Goal: Task Accomplishment & Management: Manage account settings

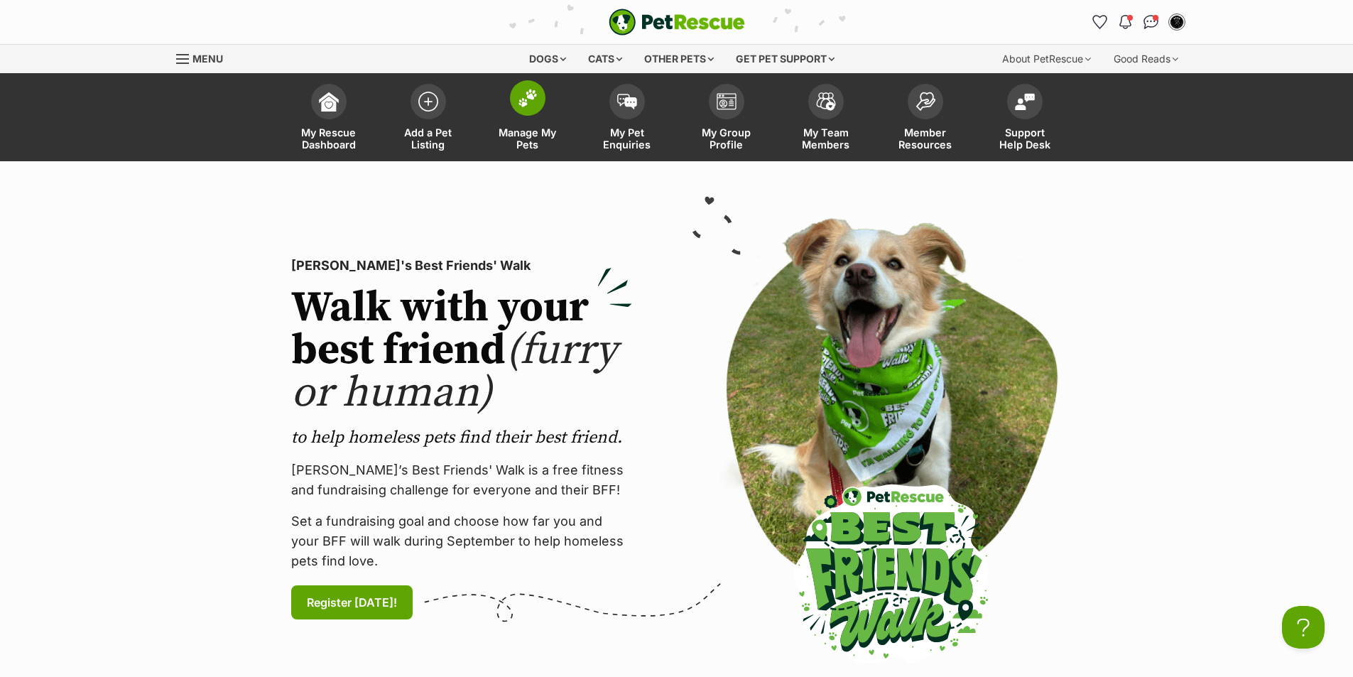
click at [511, 118] on link "Manage My Pets" at bounding box center [527, 119] width 99 height 85
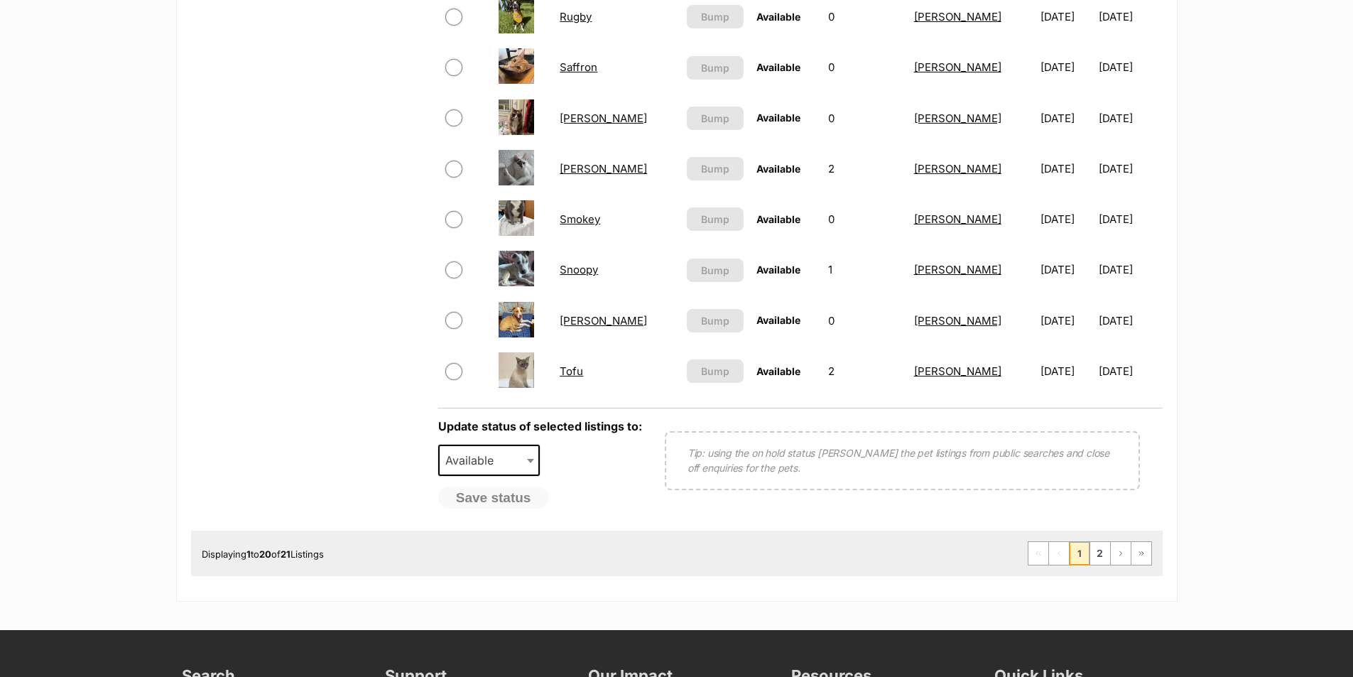
scroll to position [1136, 0]
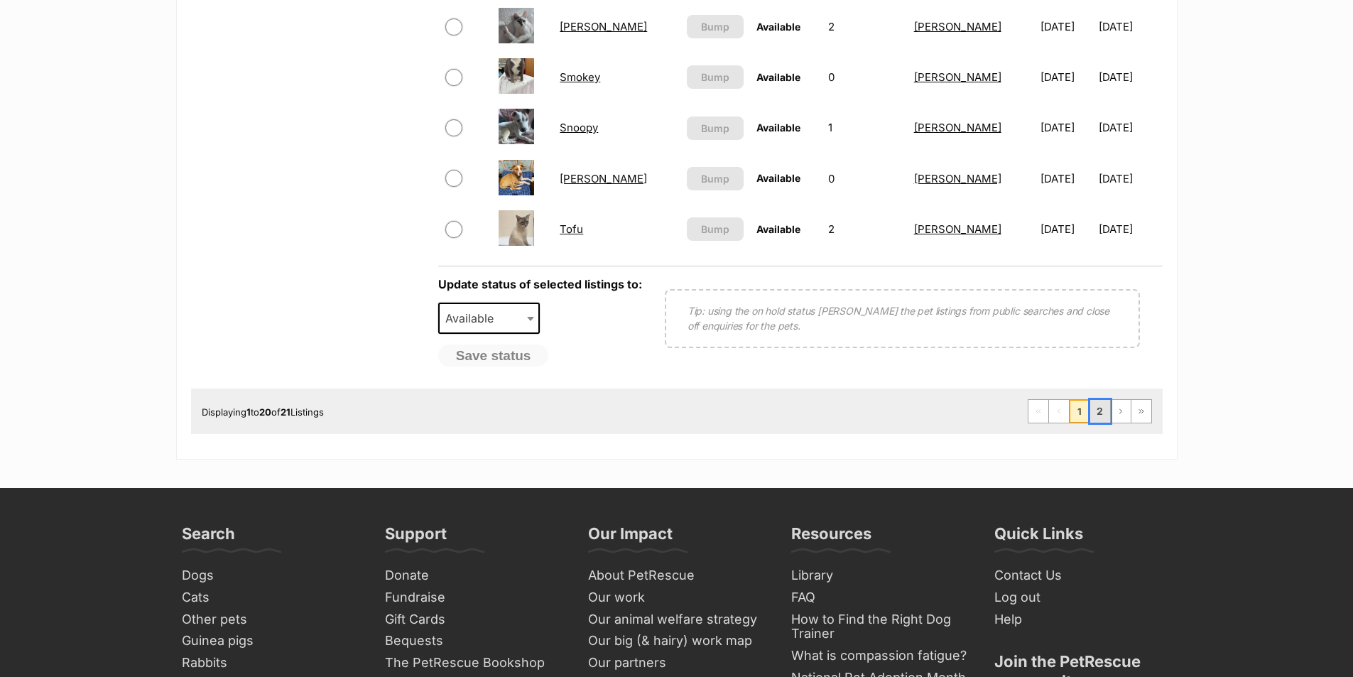
click at [1097, 415] on link "2" at bounding box center [1100, 411] width 20 height 23
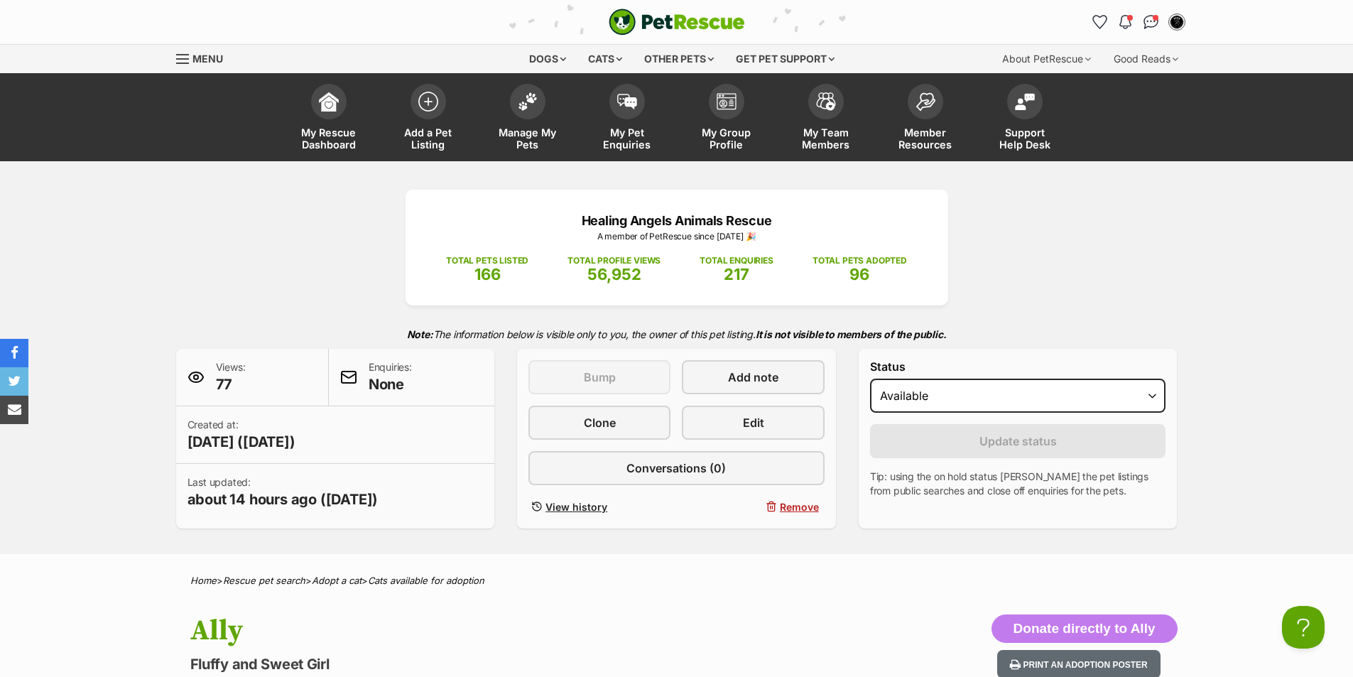
scroll to position [142, 0]
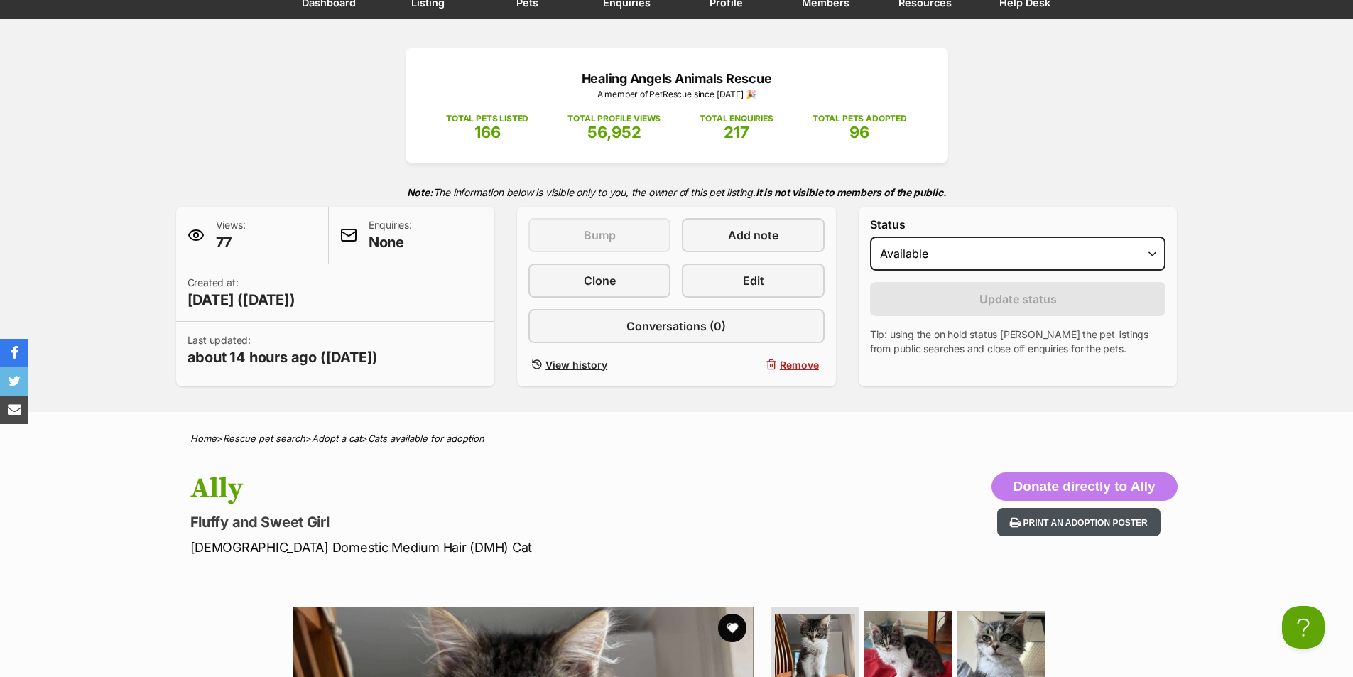
click at [1055, 516] on button "Print an adoption poster" at bounding box center [1078, 522] width 163 height 29
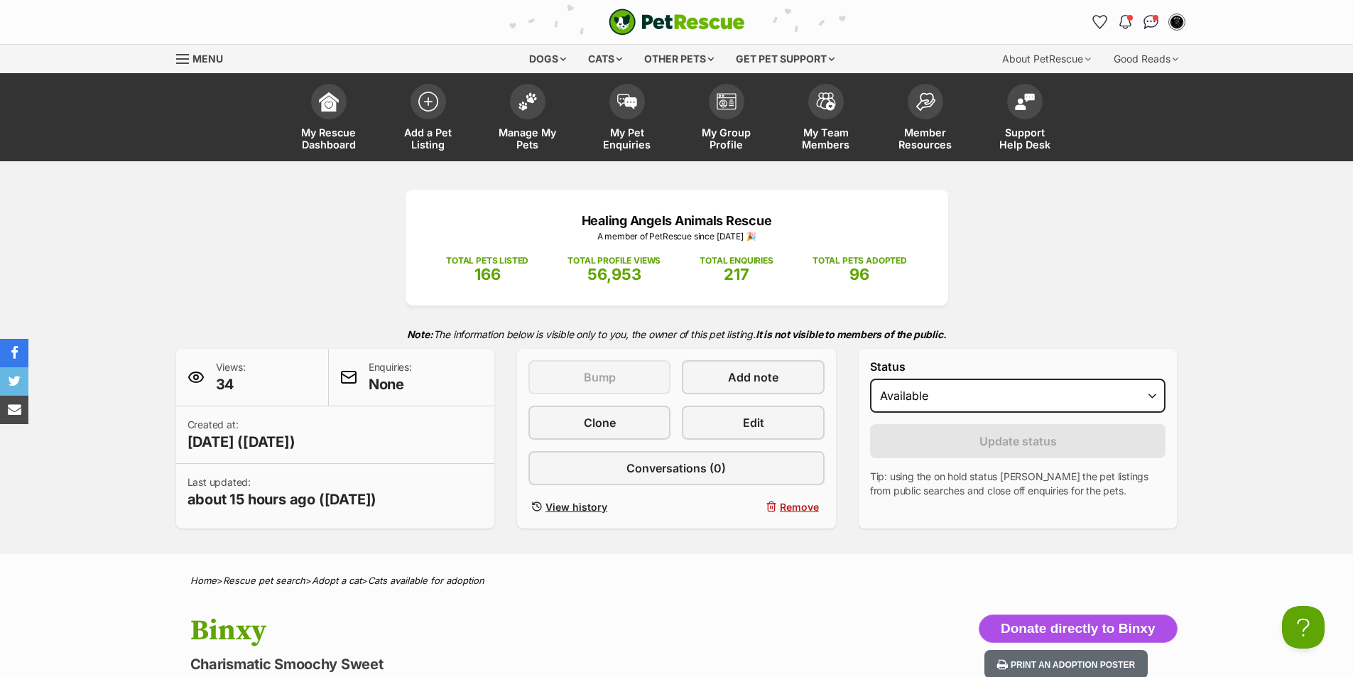
scroll to position [213, 0]
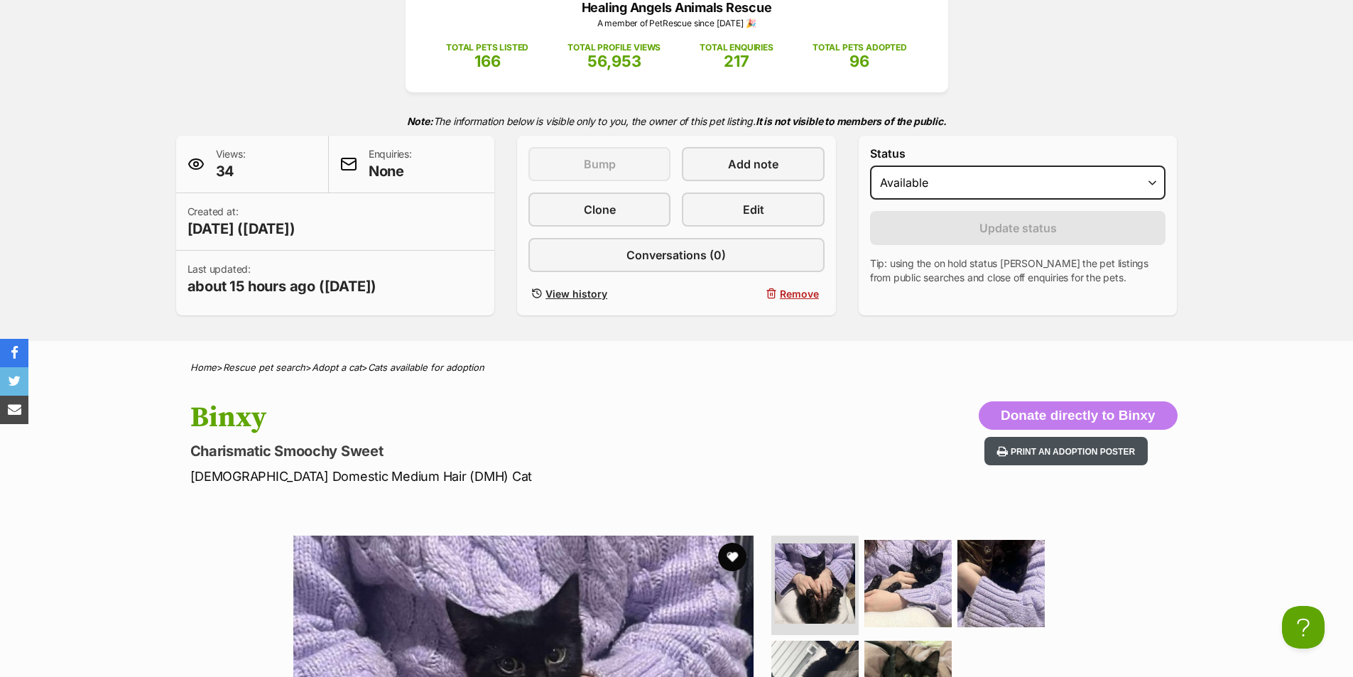
click at [1047, 462] on button "Print an adoption poster" at bounding box center [1065, 451] width 163 height 29
click at [790, 214] on link "Edit" at bounding box center [753, 209] width 142 height 34
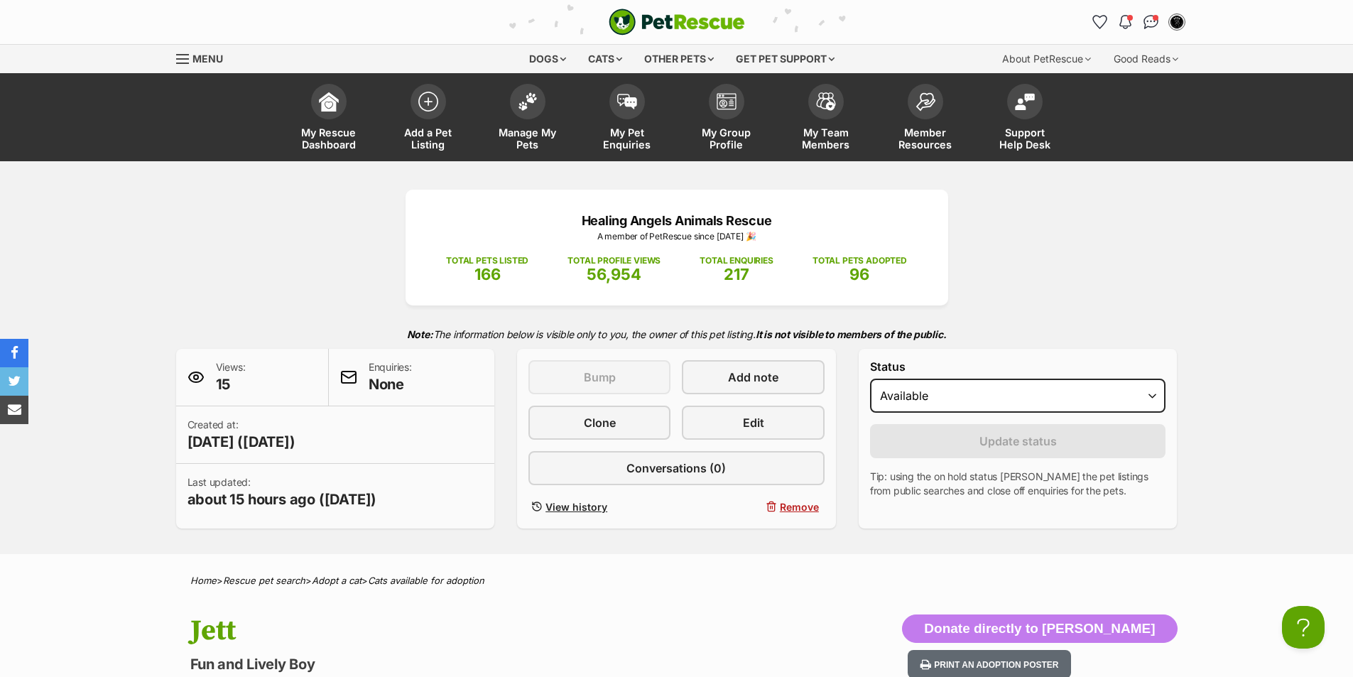
scroll to position [284, 0]
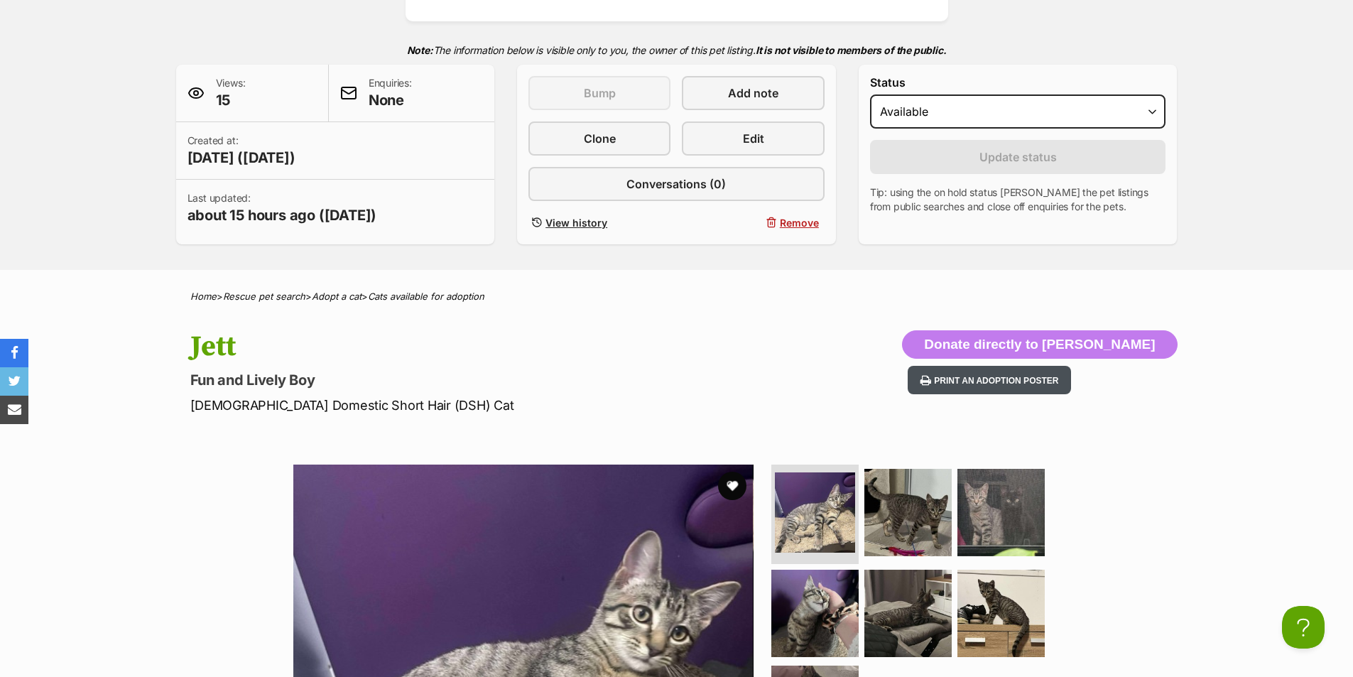
click at [1071, 384] on button "Print an adoption poster" at bounding box center [989, 380] width 163 height 29
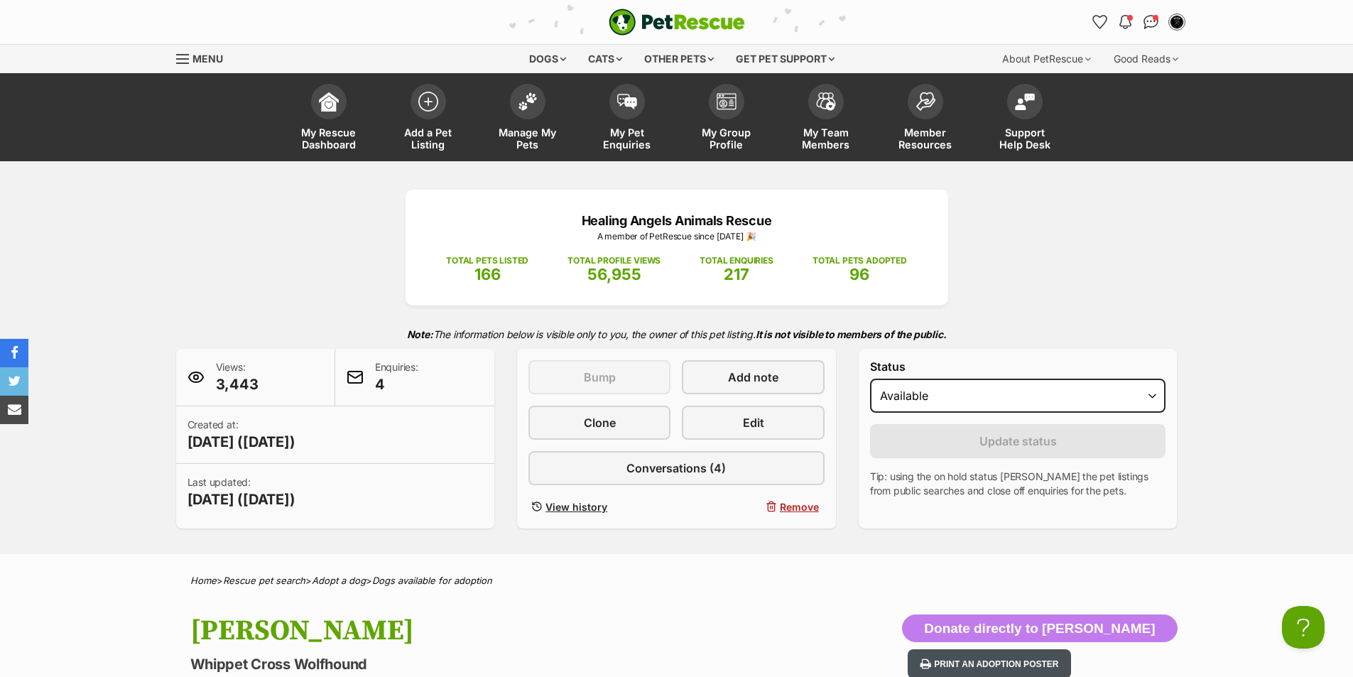
click at [1071, 662] on button "Print an adoption poster" at bounding box center [989, 663] width 163 height 29
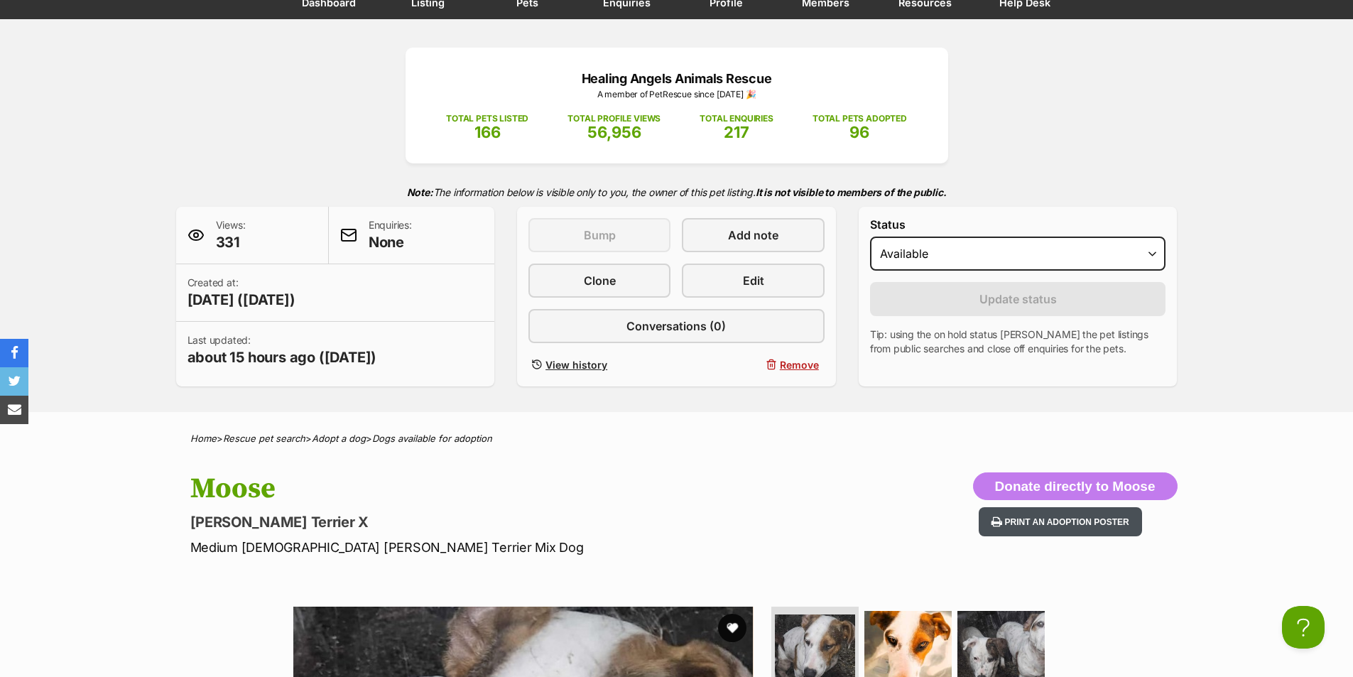
scroll to position [213, 0]
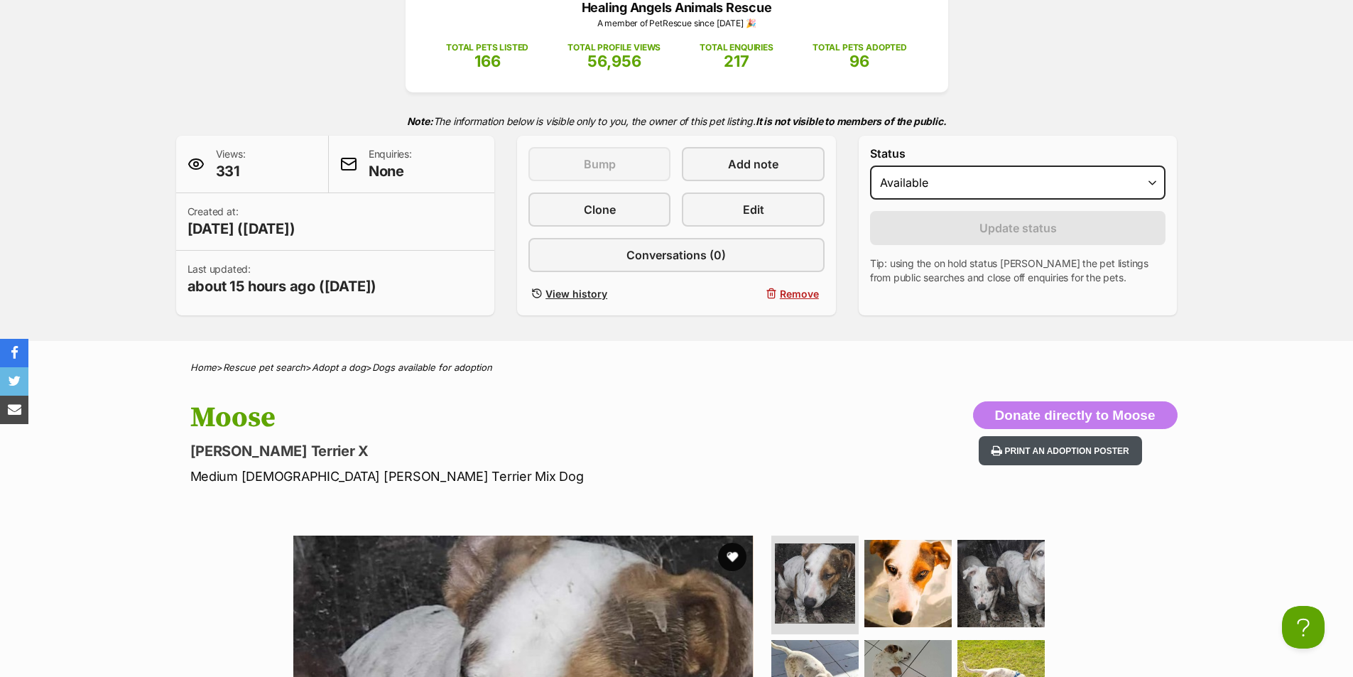
click at [1039, 454] on button "Print an adoption poster" at bounding box center [1060, 450] width 163 height 29
click at [1026, 442] on button "Print an adoption poster" at bounding box center [1060, 450] width 163 height 29
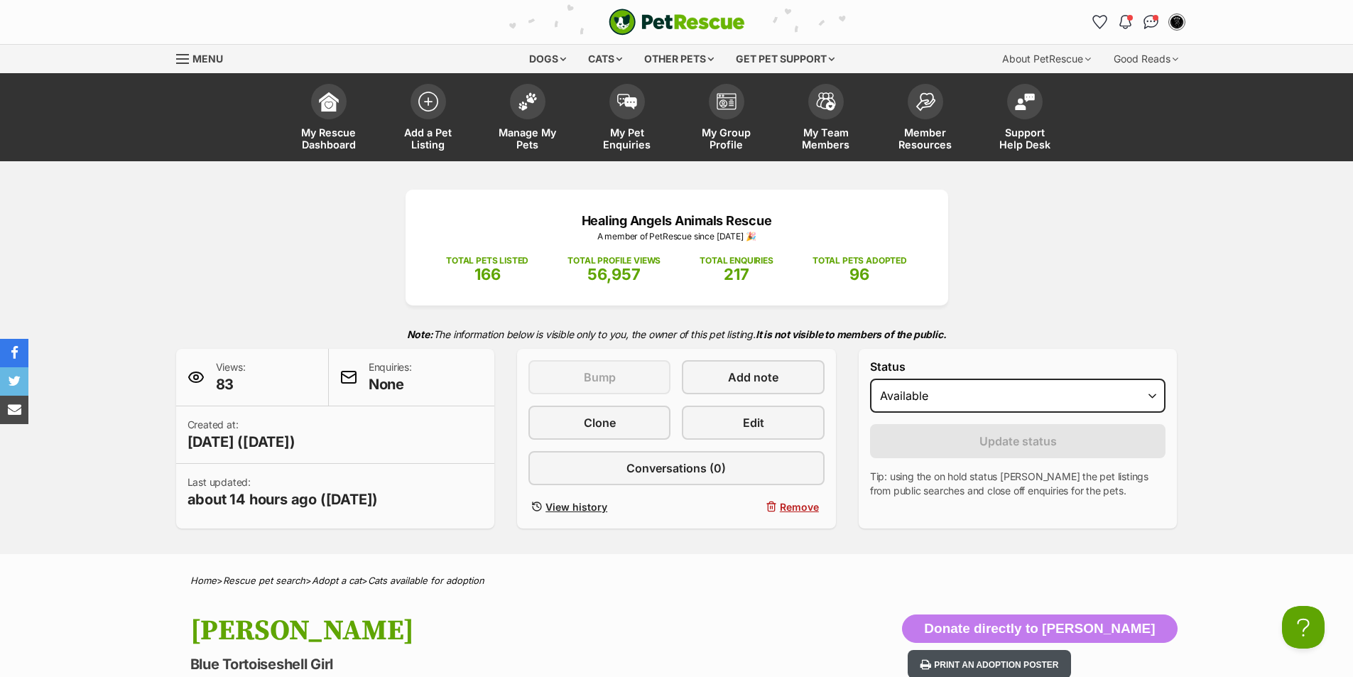
click at [1064, 655] on button "Print an adoption poster" at bounding box center [989, 664] width 163 height 29
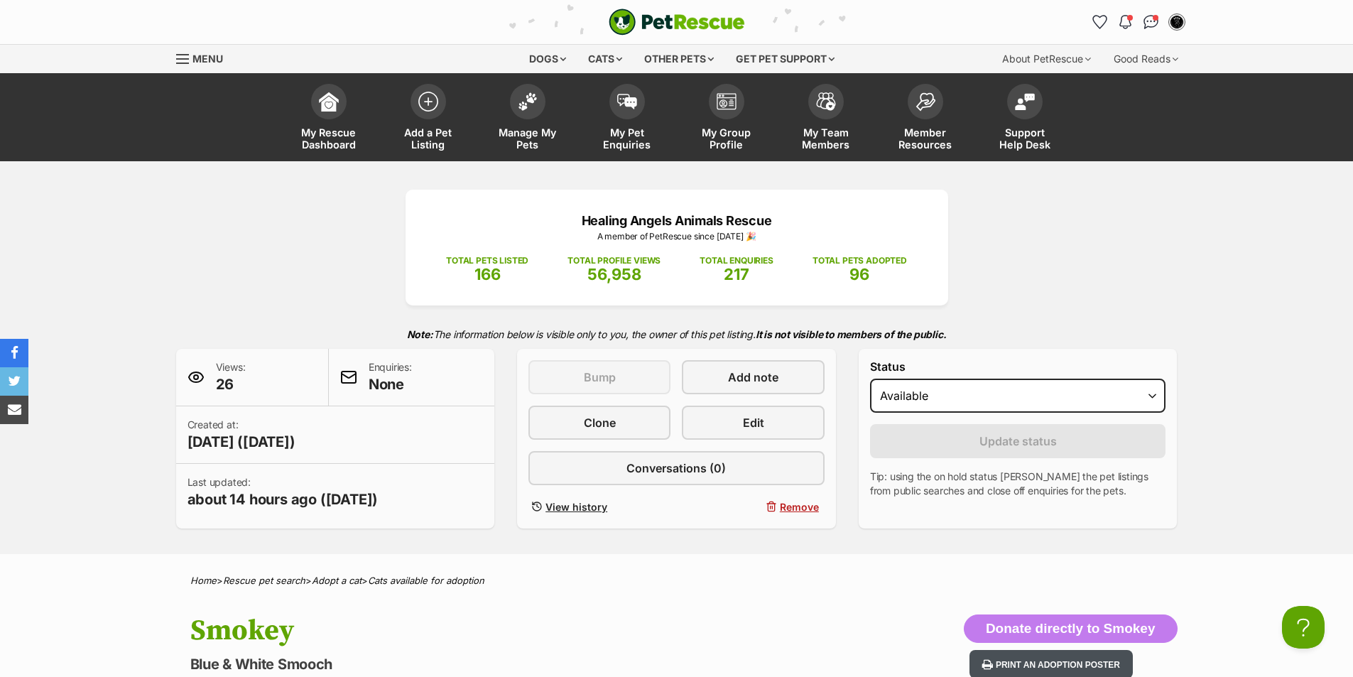
click at [1053, 665] on button "Print an adoption poster" at bounding box center [1050, 664] width 163 height 29
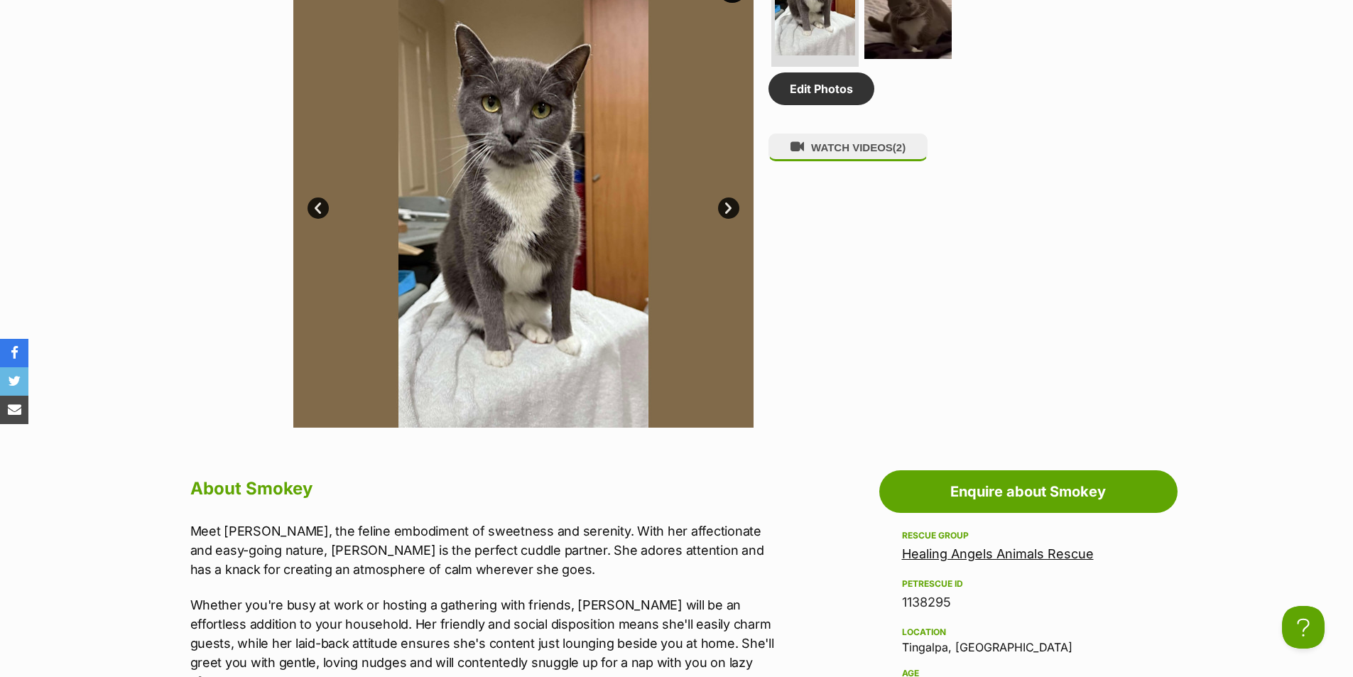
scroll to position [497, 0]
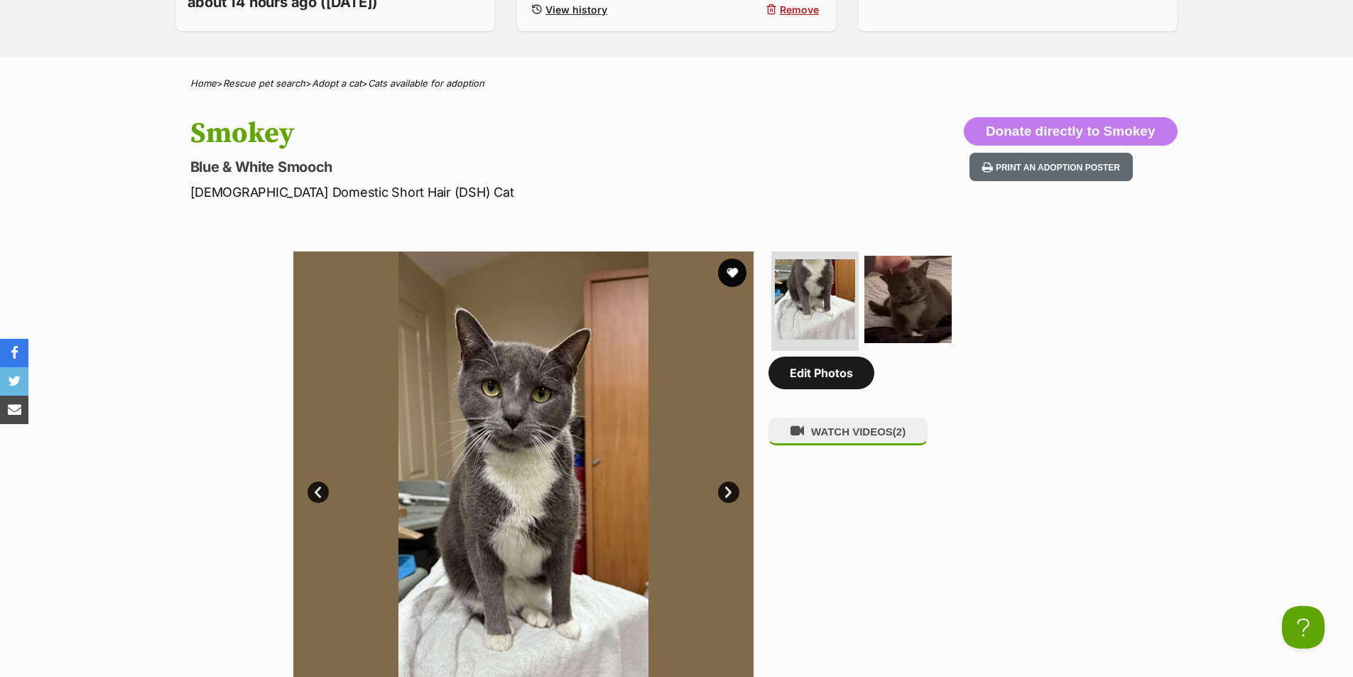
click at [828, 383] on link "Edit Photos" at bounding box center [821, 372] width 106 height 33
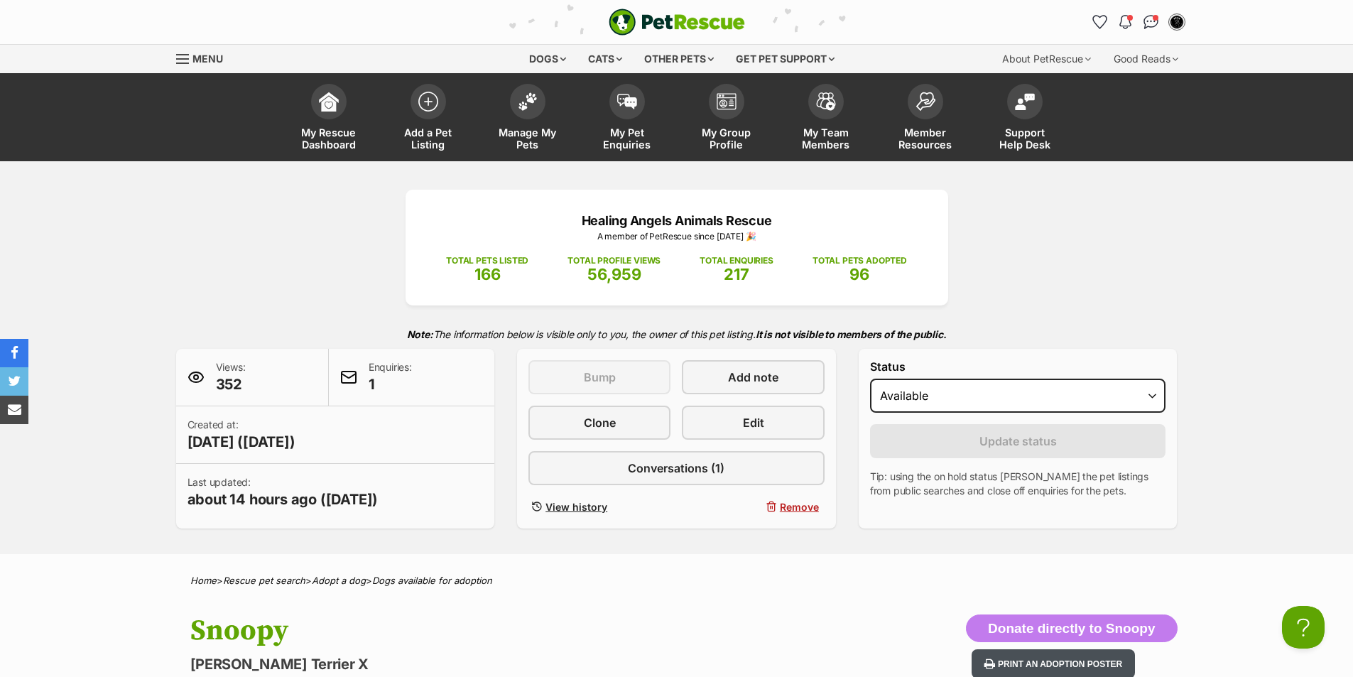
click at [1078, 665] on button "Print an adoption poster" at bounding box center [1052, 663] width 163 height 29
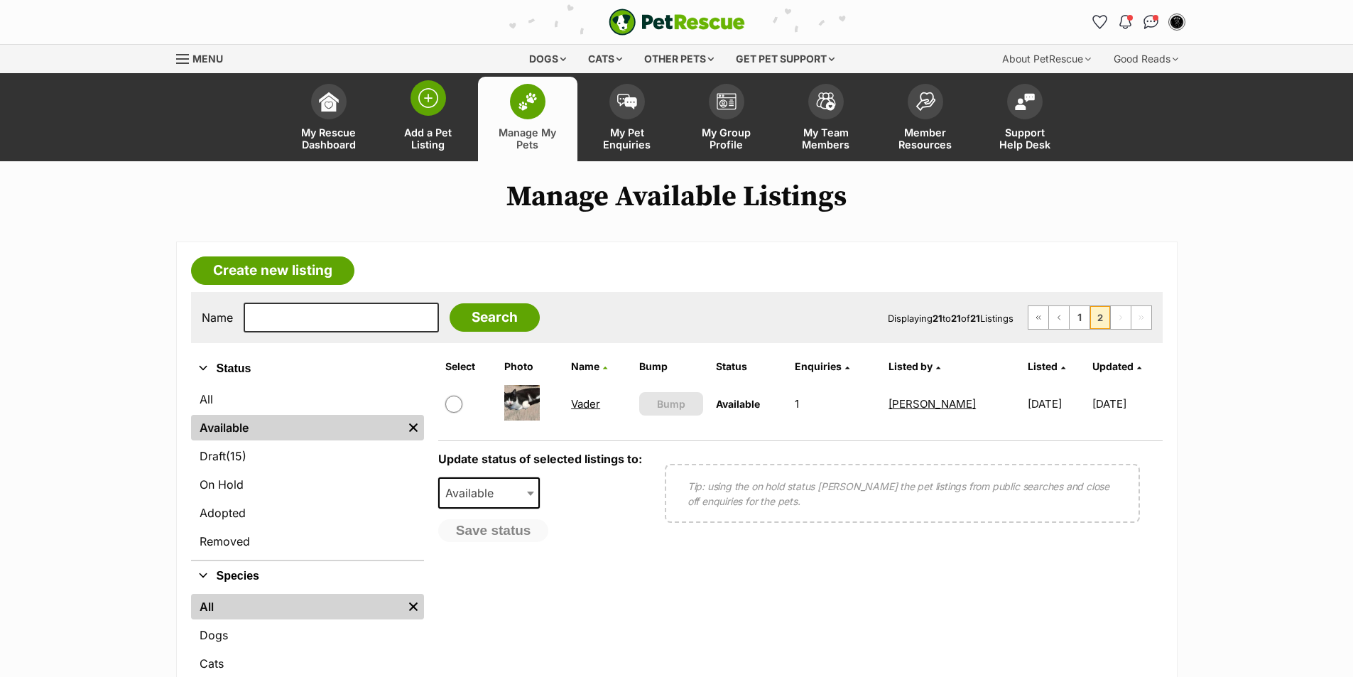
click at [415, 111] on link "Add a Pet Listing" at bounding box center [427, 119] width 99 height 85
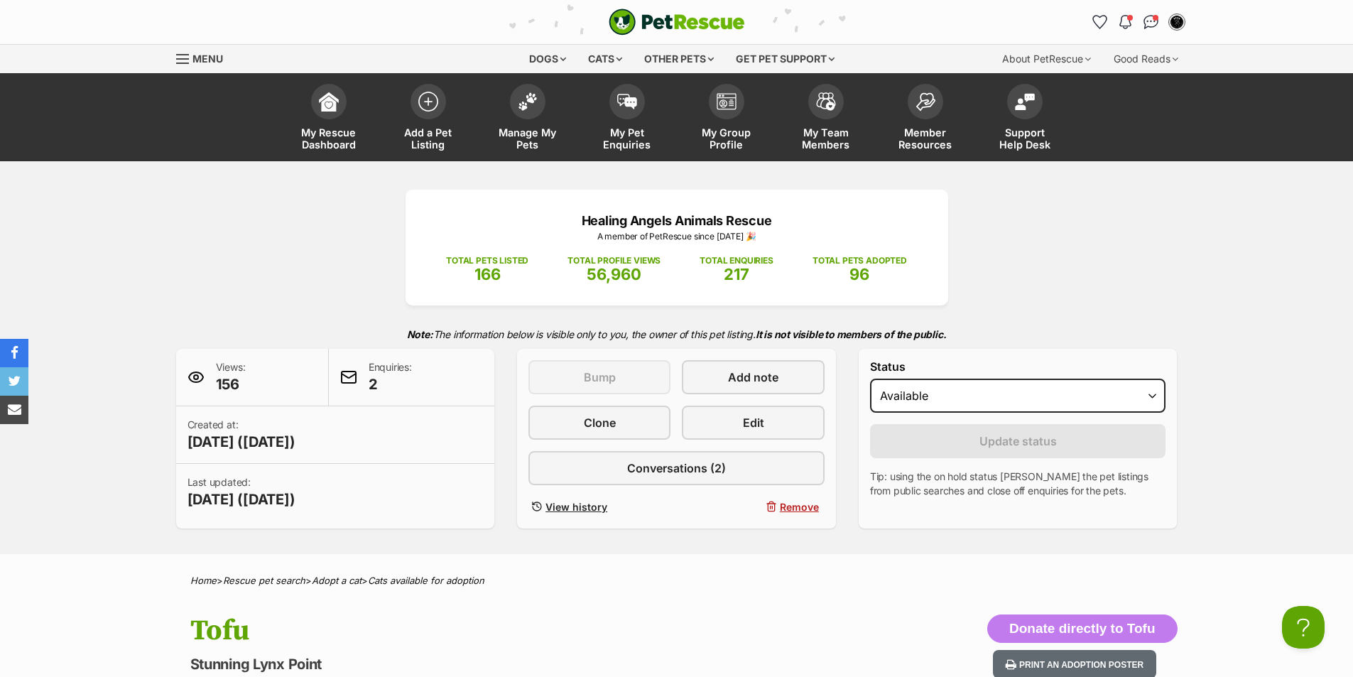
scroll to position [213, 0]
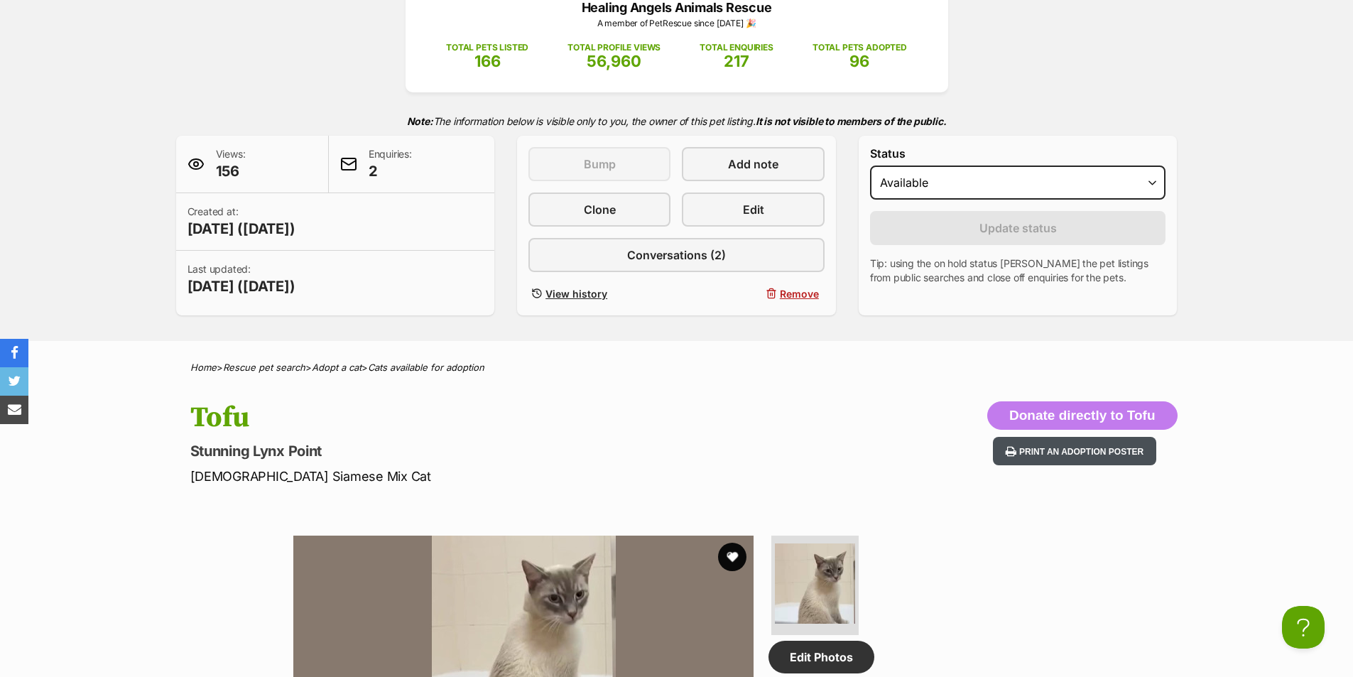
click at [1068, 450] on button "Print an adoption poster" at bounding box center [1074, 451] width 163 height 29
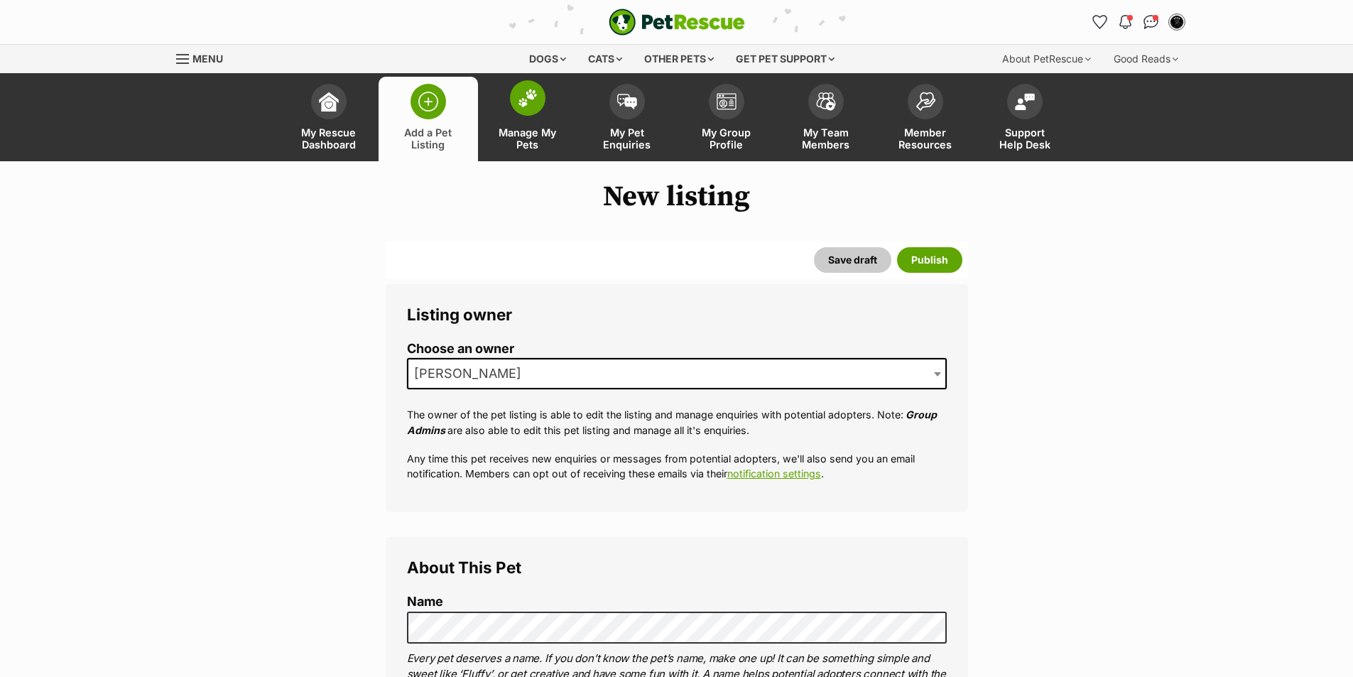
click at [543, 109] on link "Manage My Pets" at bounding box center [527, 119] width 99 height 85
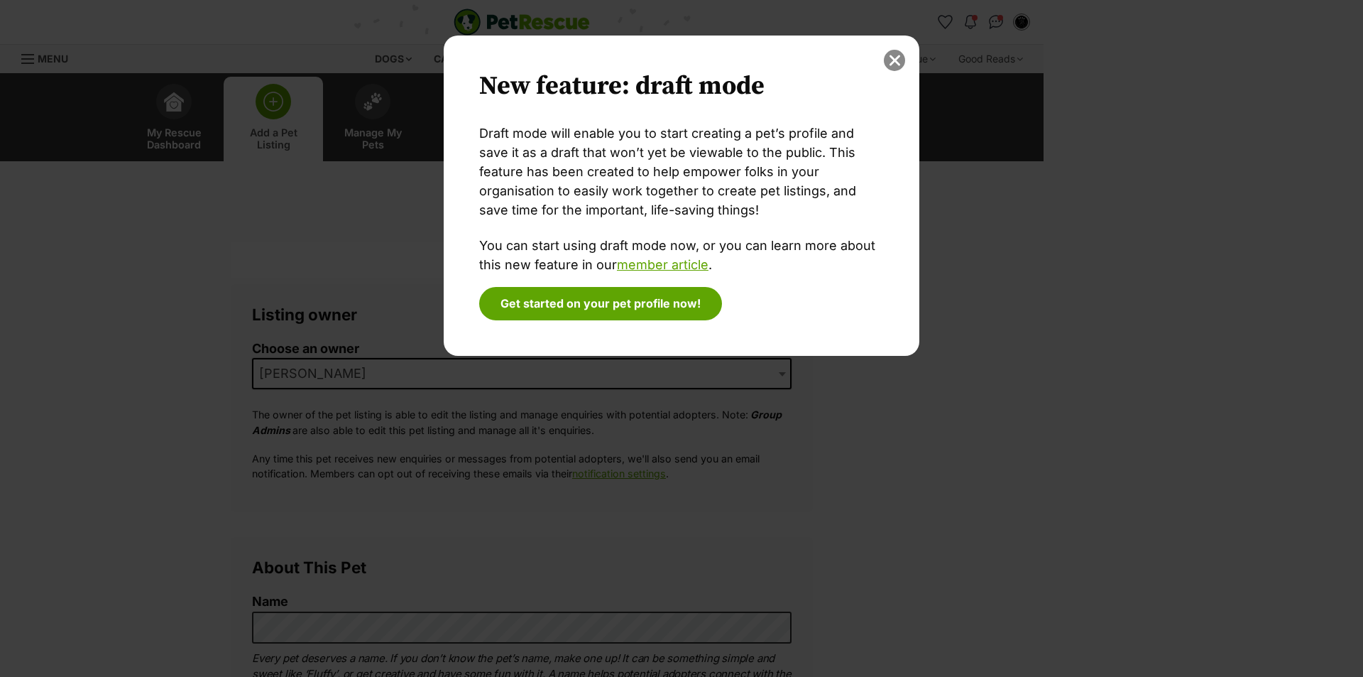
click at [893, 59] on button "close" at bounding box center [894, 60] width 21 height 21
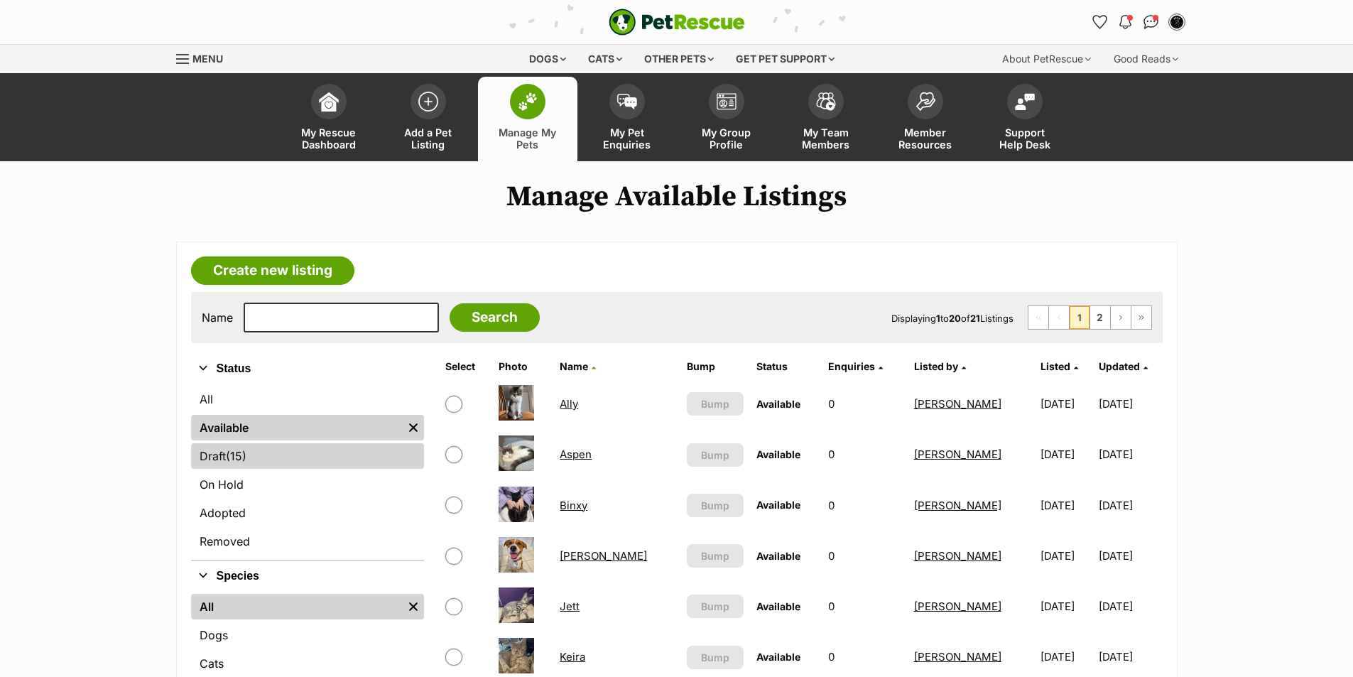
click at [235, 456] on span "(15)" at bounding box center [236, 455] width 21 height 17
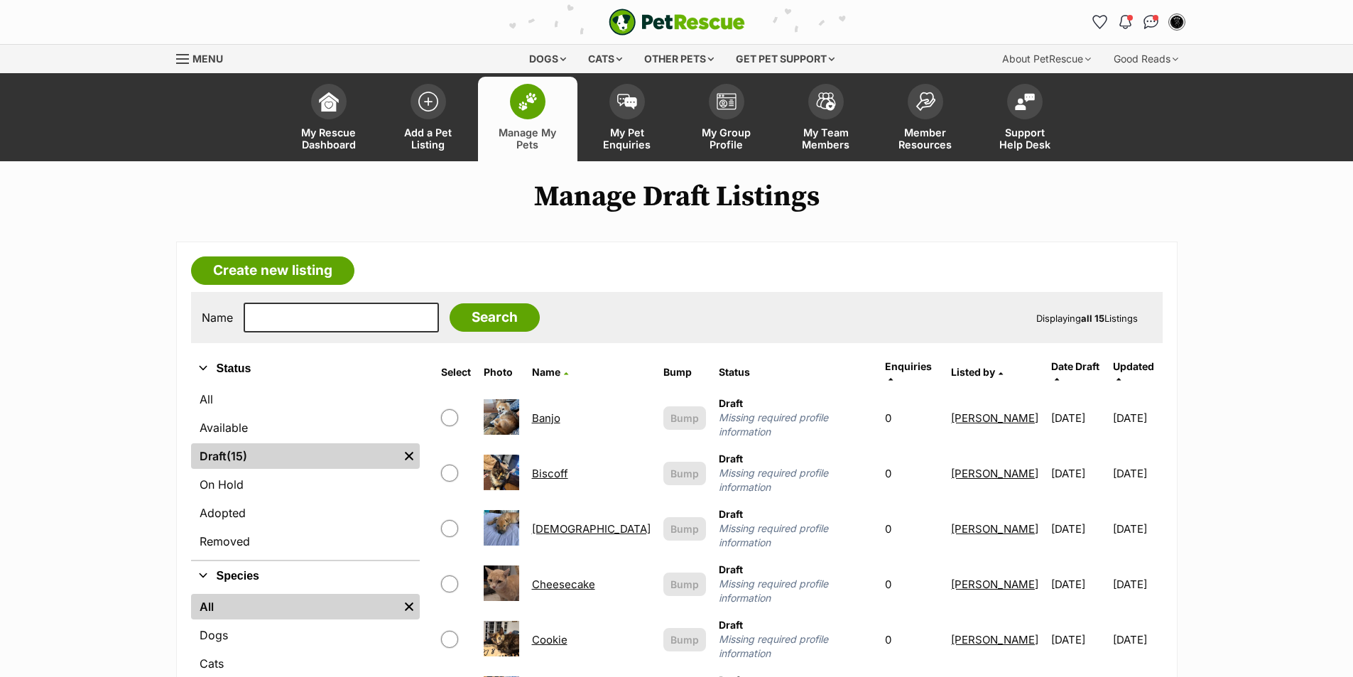
scroll to position [142, 0]
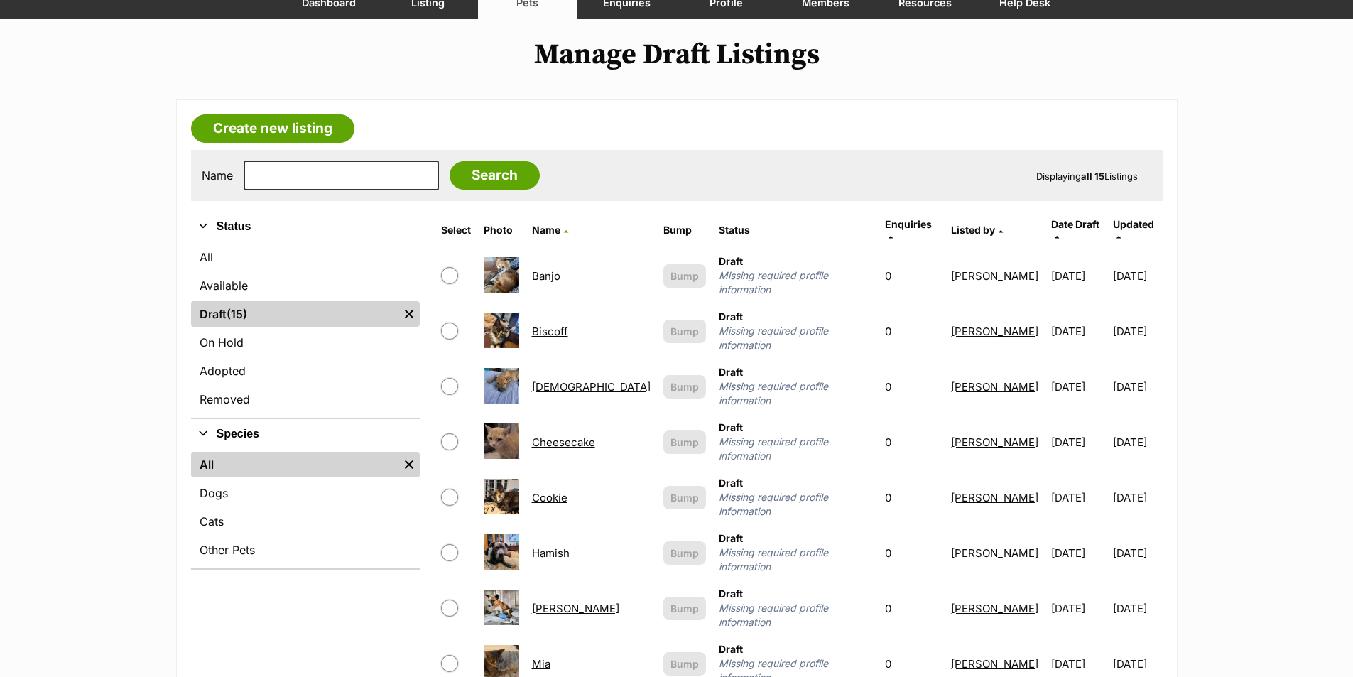
click at [557, 325] on link "Biscoff" at bounding box center [550, 331] width 36 height 13
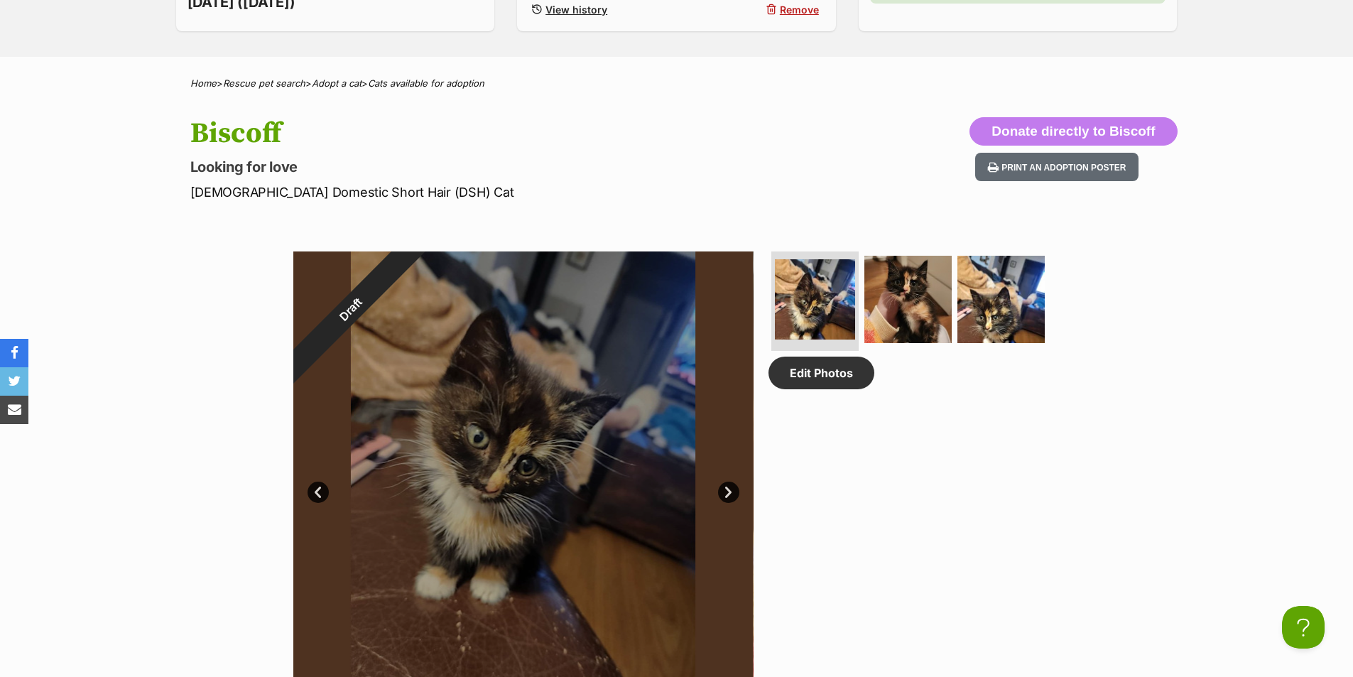
scroll to position [284, 0]
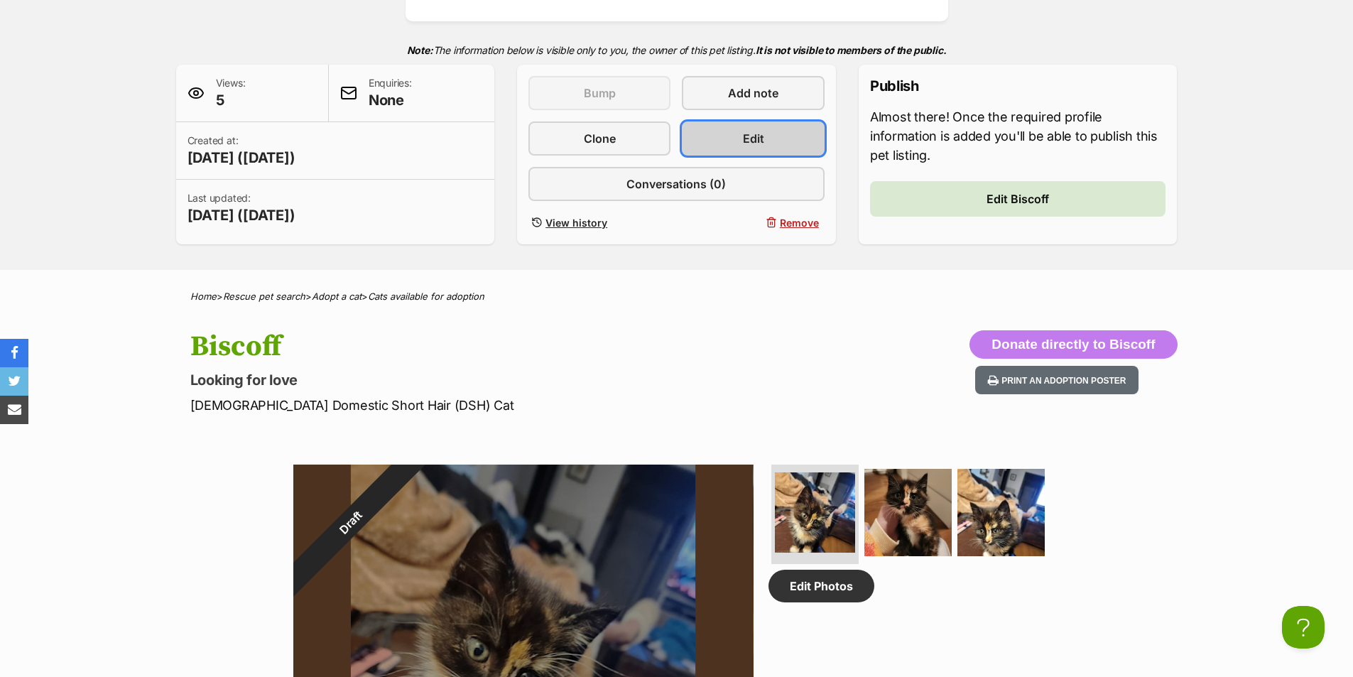
click at [782, 141] on link "Edit" at bounding box center [753, 138] width 142 height 34
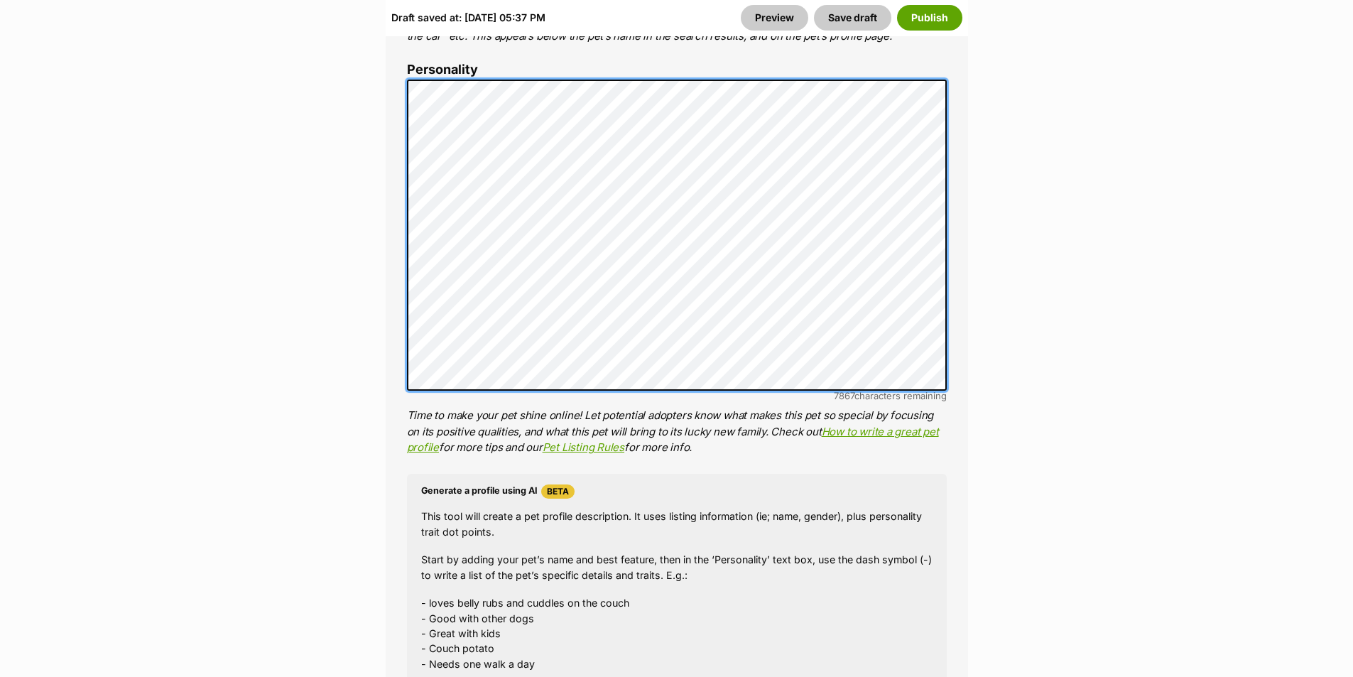
scroll to position [1349, 0]
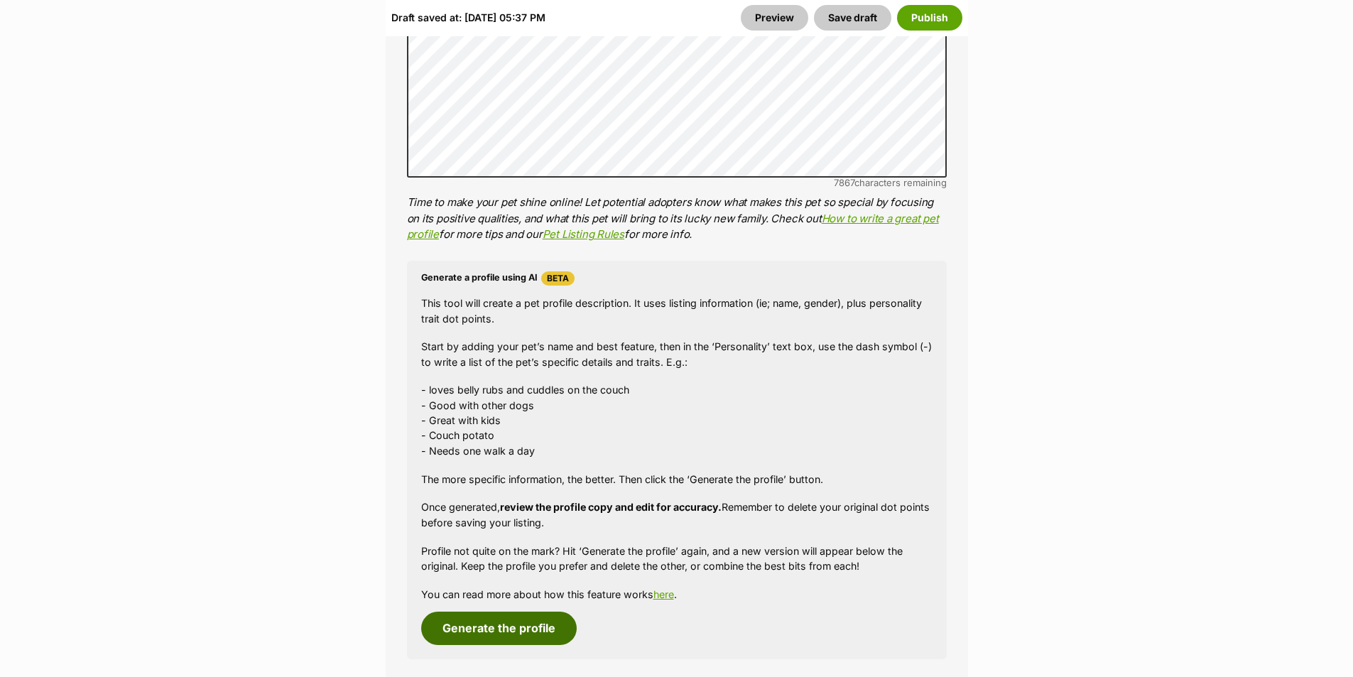
click at [513, 616] on button "Generate the profile" at bounding box center [499, 627] width 156 height 33
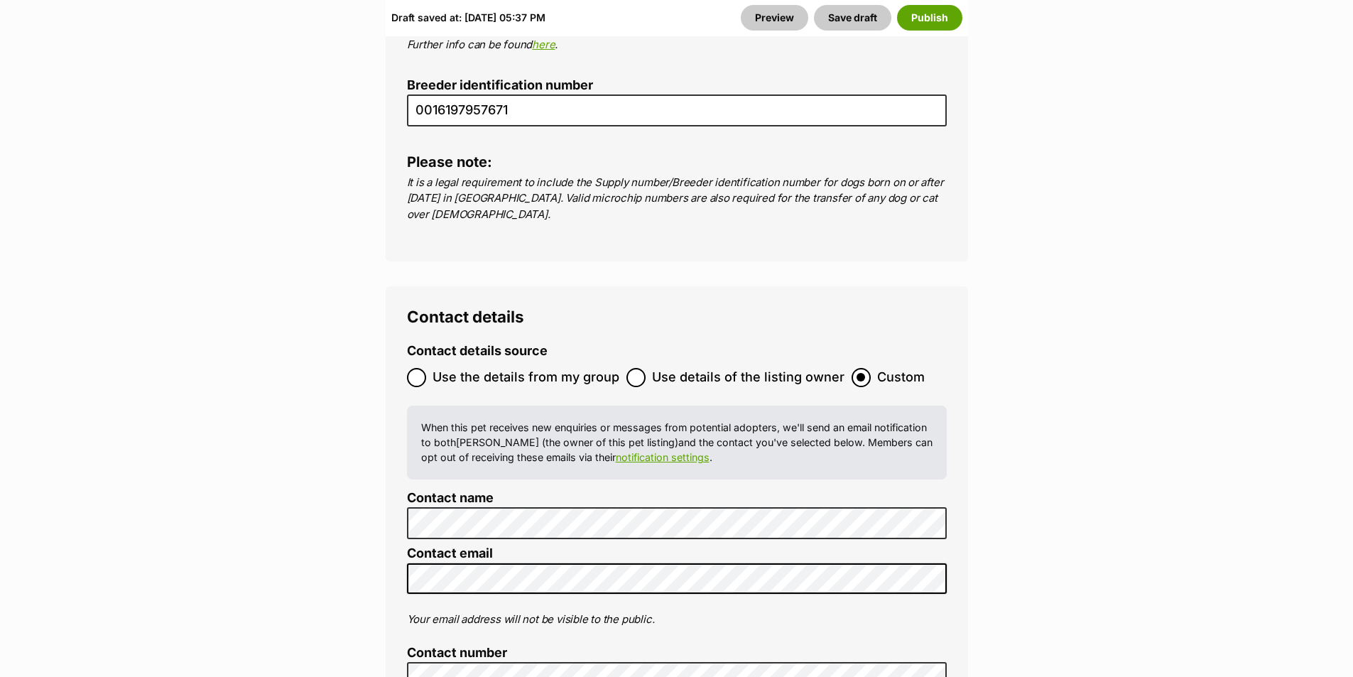
scroll to position [5577, 0]
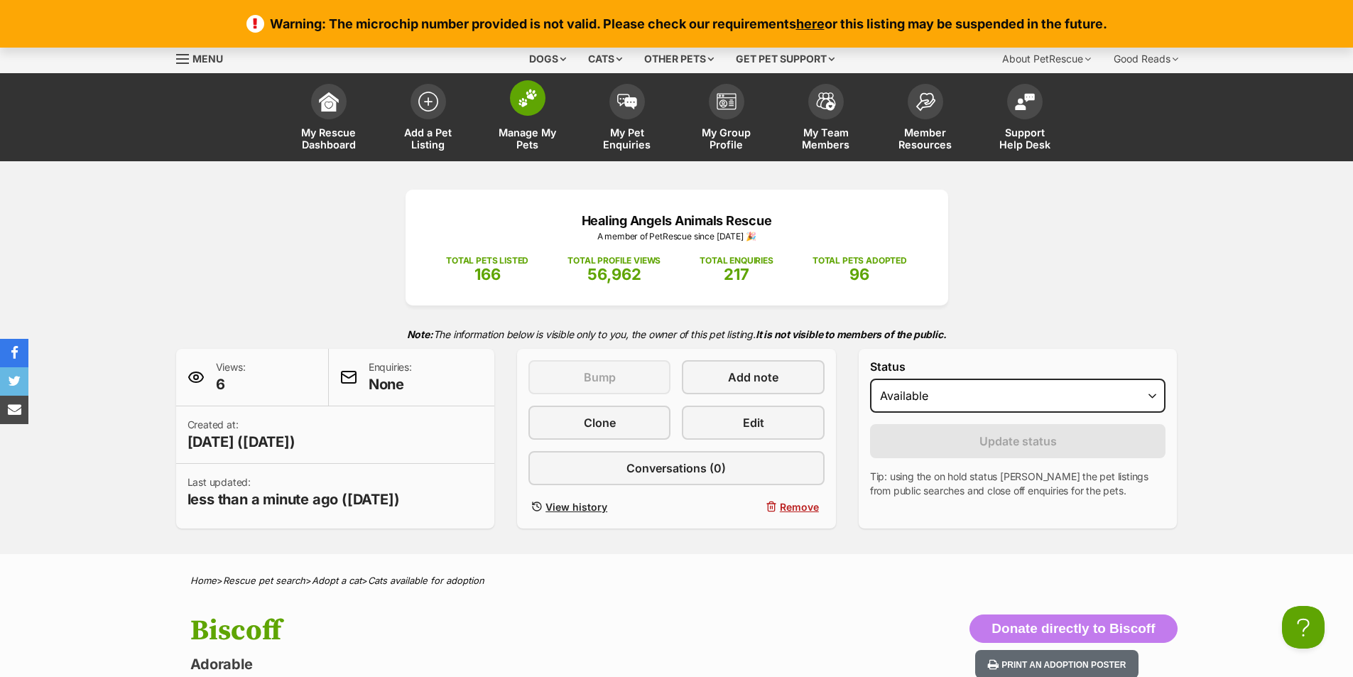
click at [525, 99] on img at bounding box center [528, 98] width 20 height 18
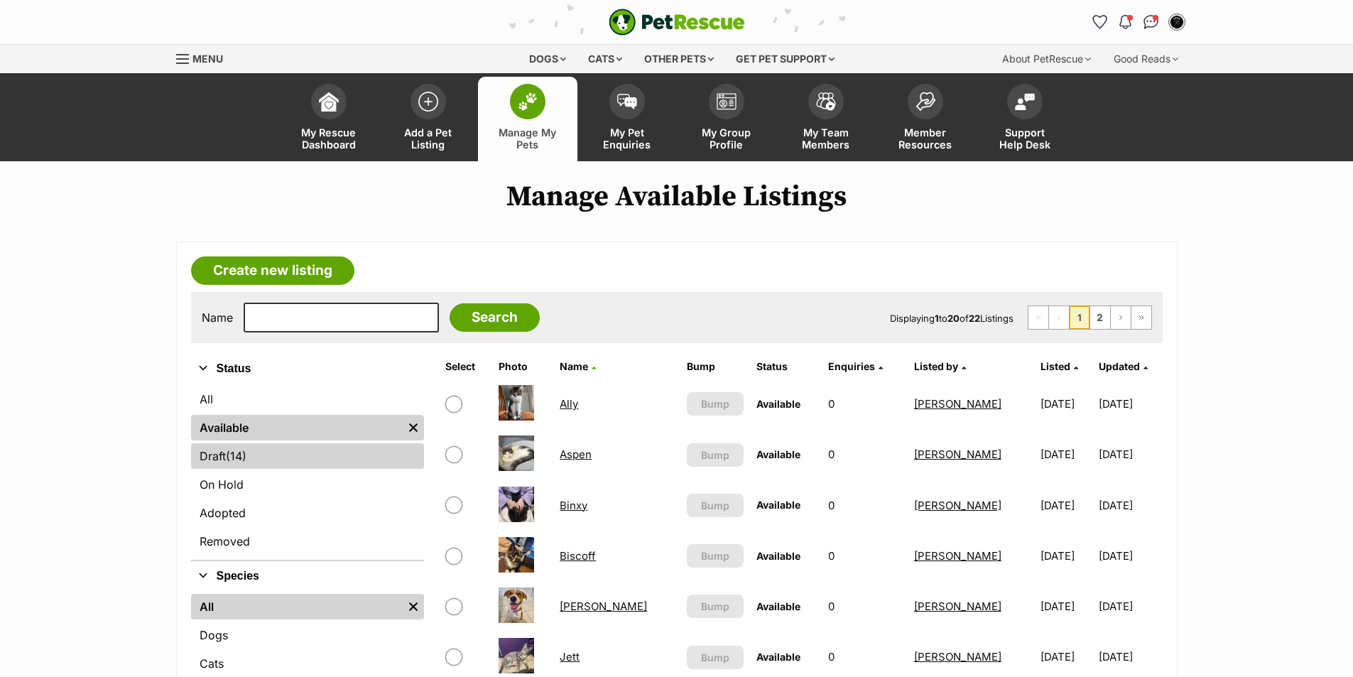
click at [226, 457] on link "Draft (14) Items" at bounding box center [307, 456] width 233 height 26
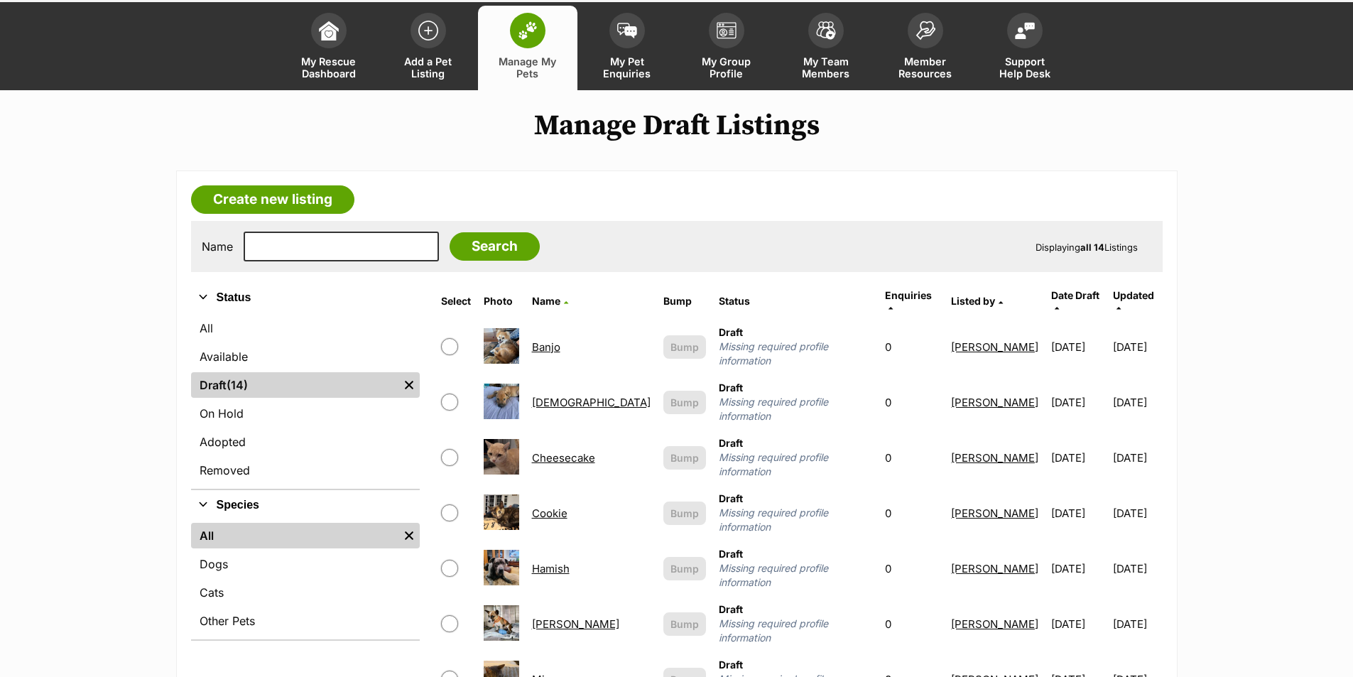
scroll to position [142, 0]
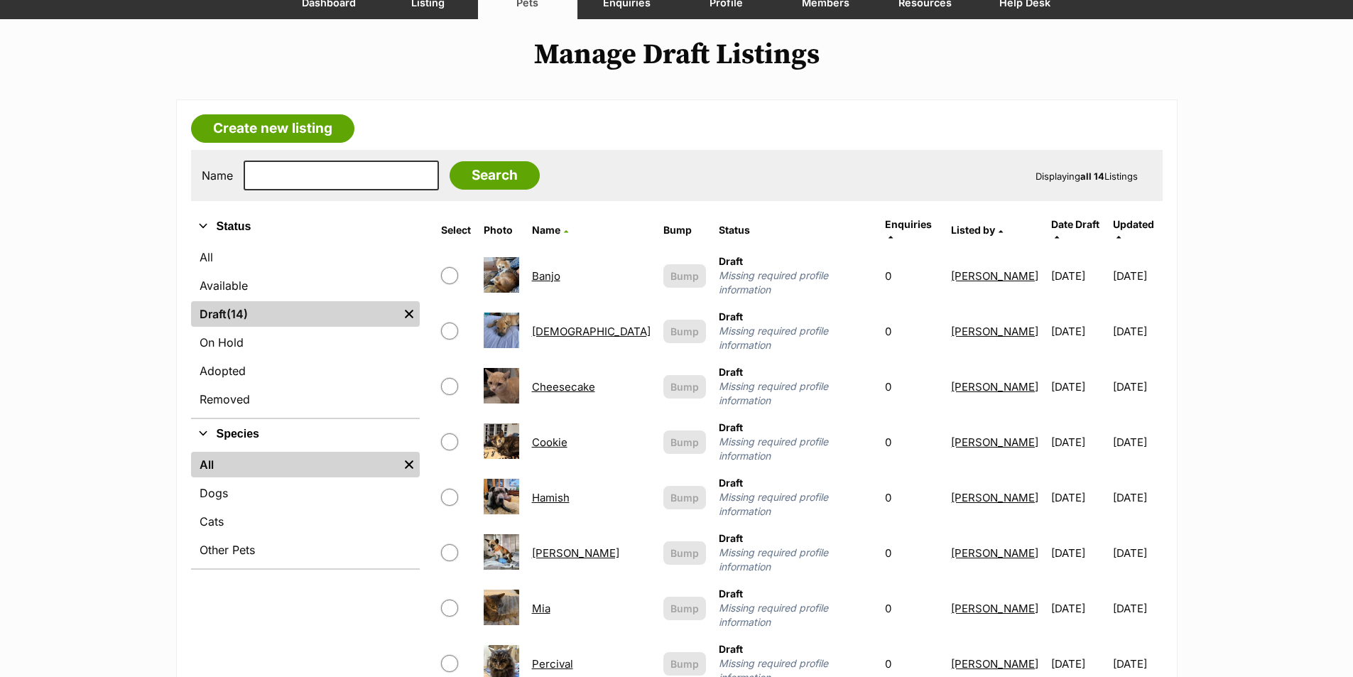
click at [565, 435] on link "Cookie" at bounding box center [550, 441] width 36 height 13
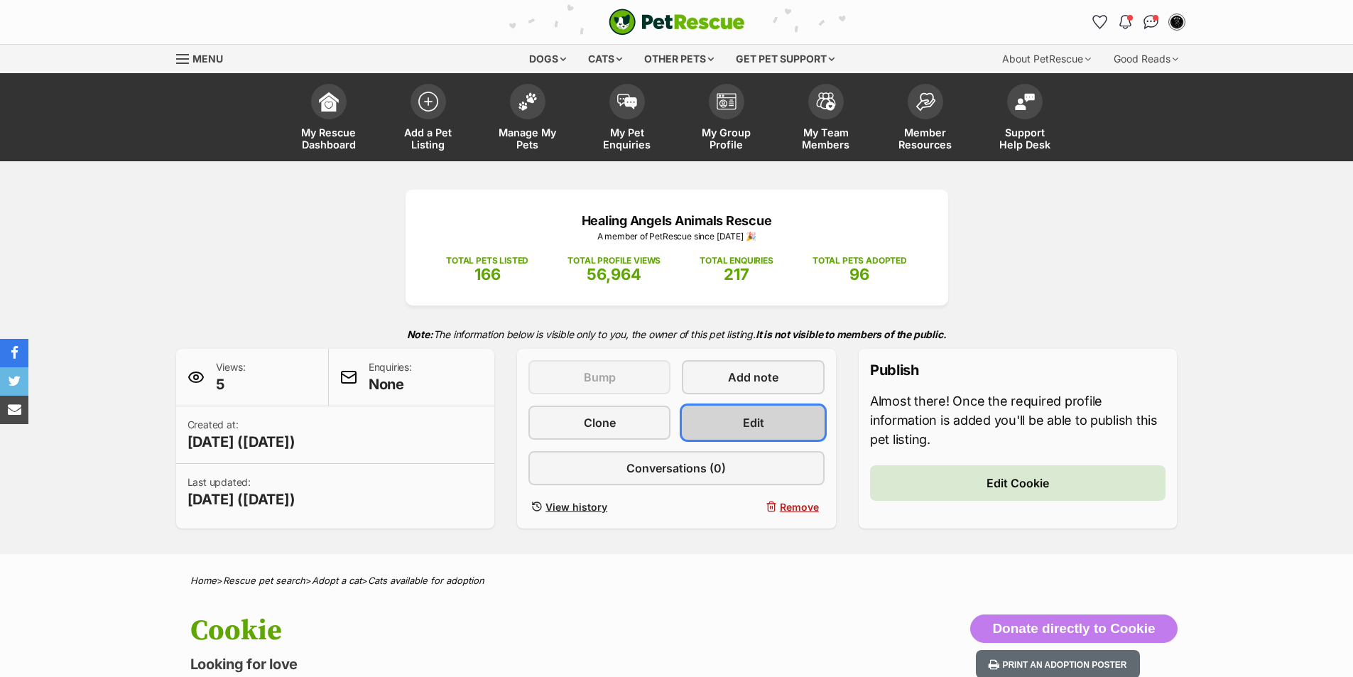
click at [743, 425] on span "Edit" at bounding box center [753, 422] width 21 height 17
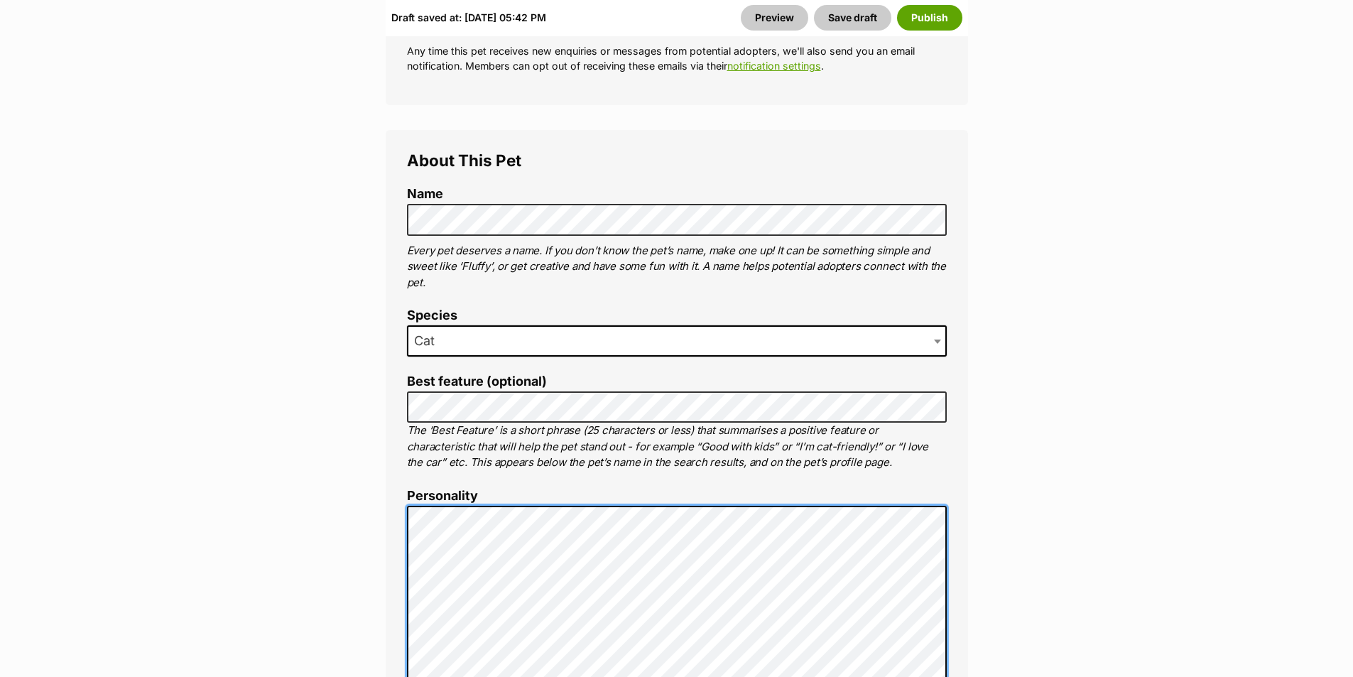
scroll to position [852, 0]
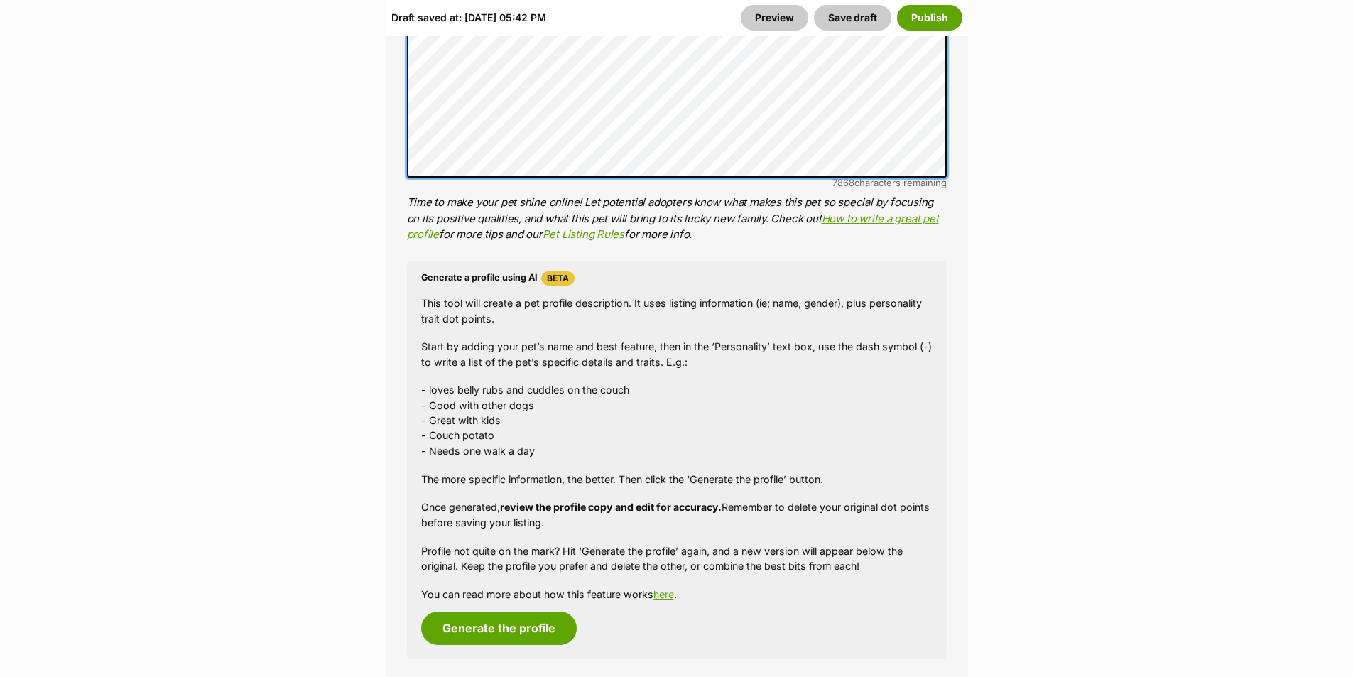
scroll to position [1562, 0]
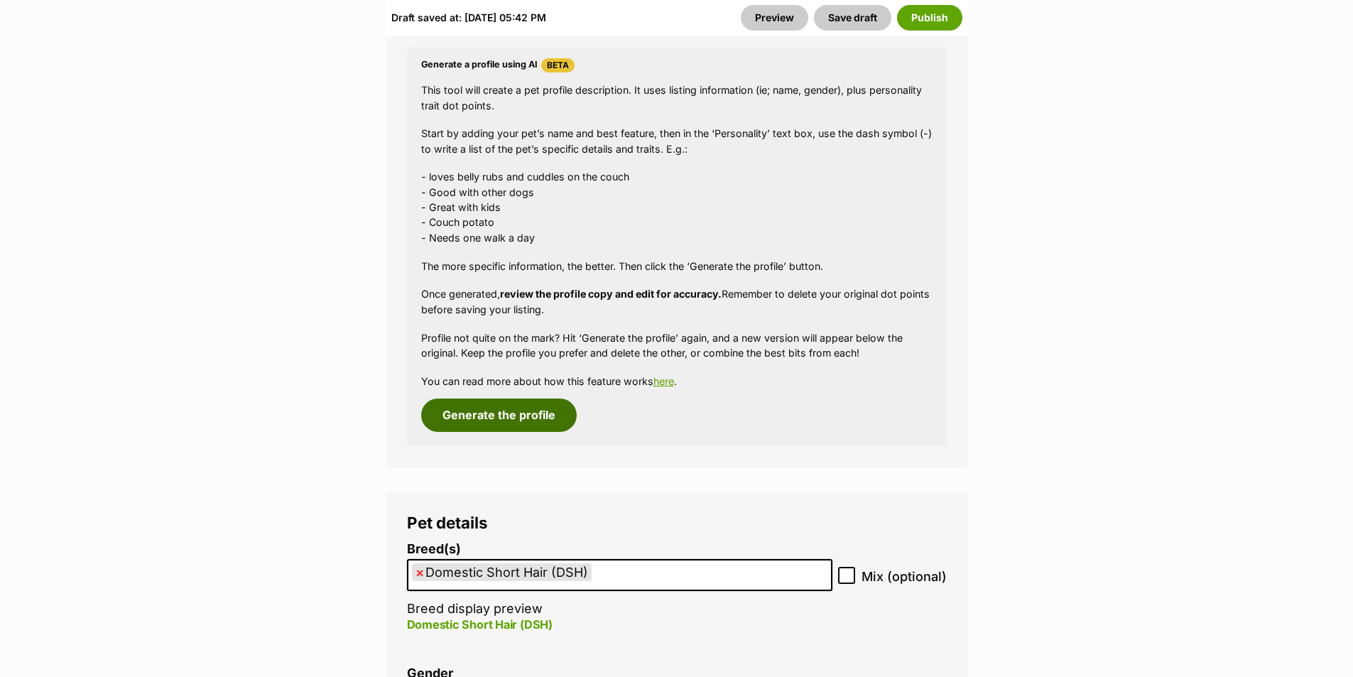
click at [521, 426] on button "Generate the profile" at bounding box center [499, 414] width 156 height 33
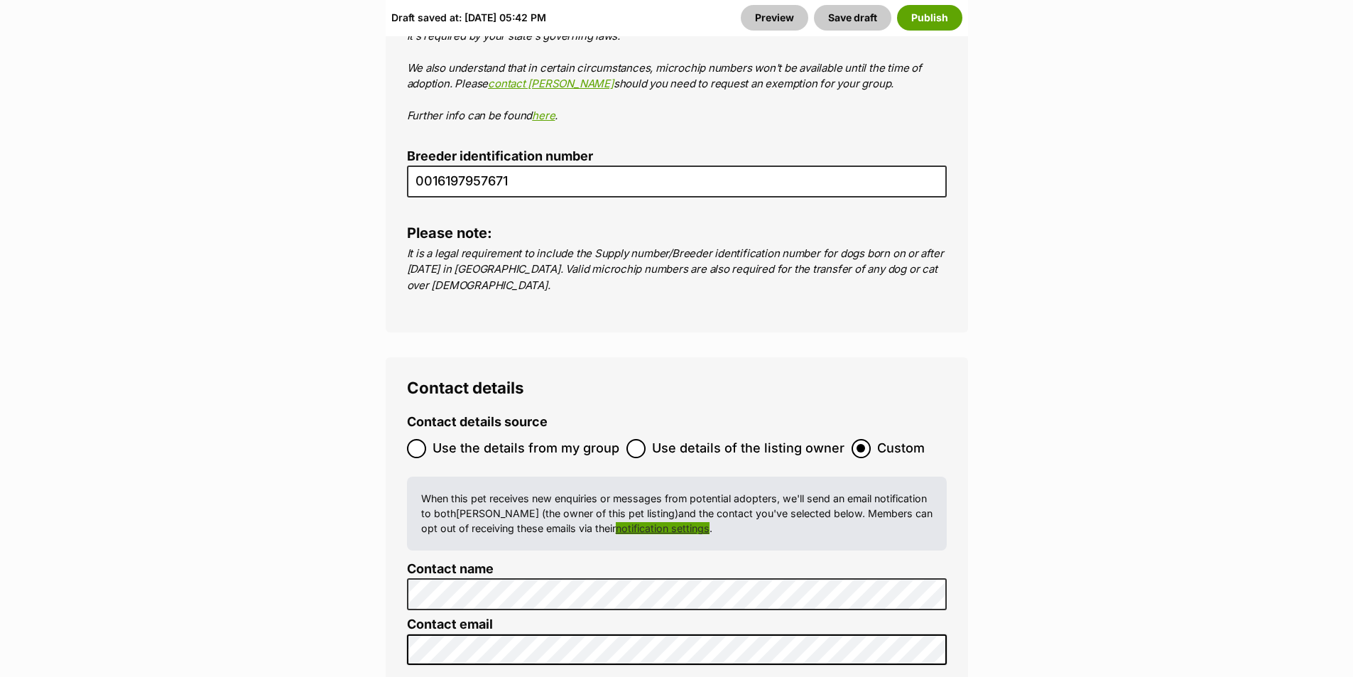
scroll to position [5719, 0]
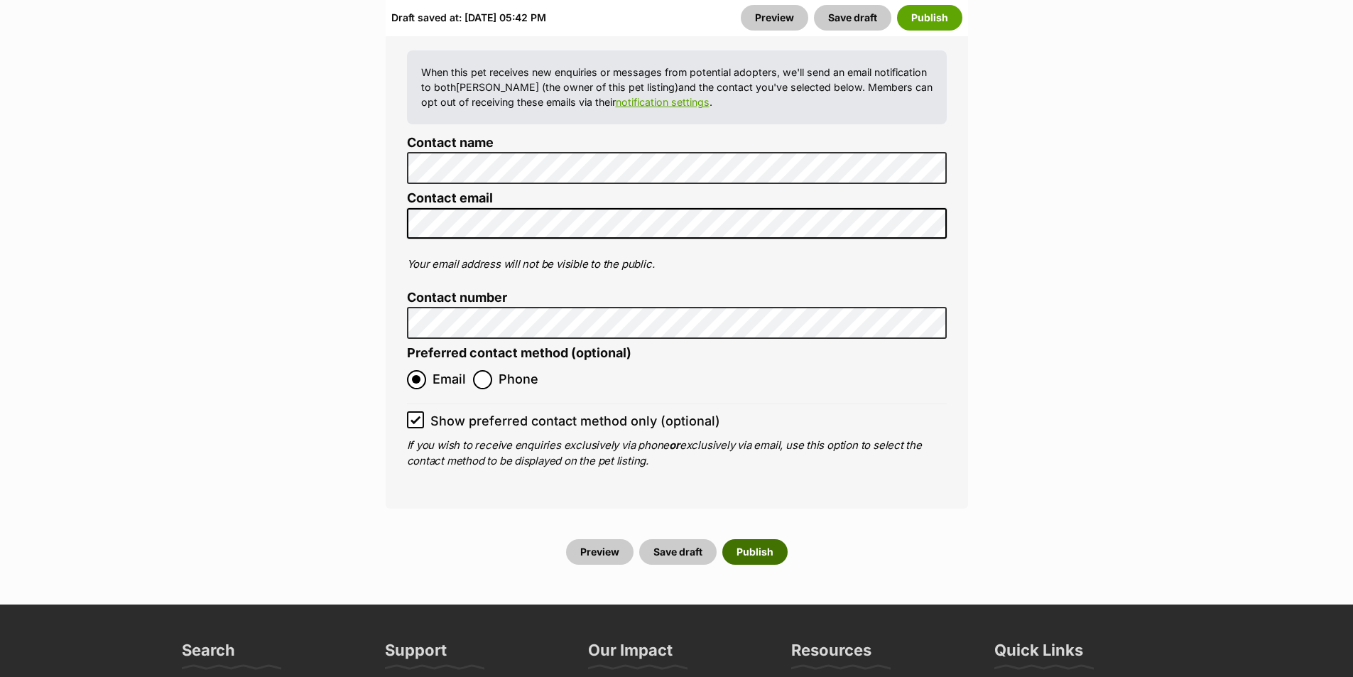
click at [748, 539] on button "Publish" at bounding box center [754, 552] width 65 height 26
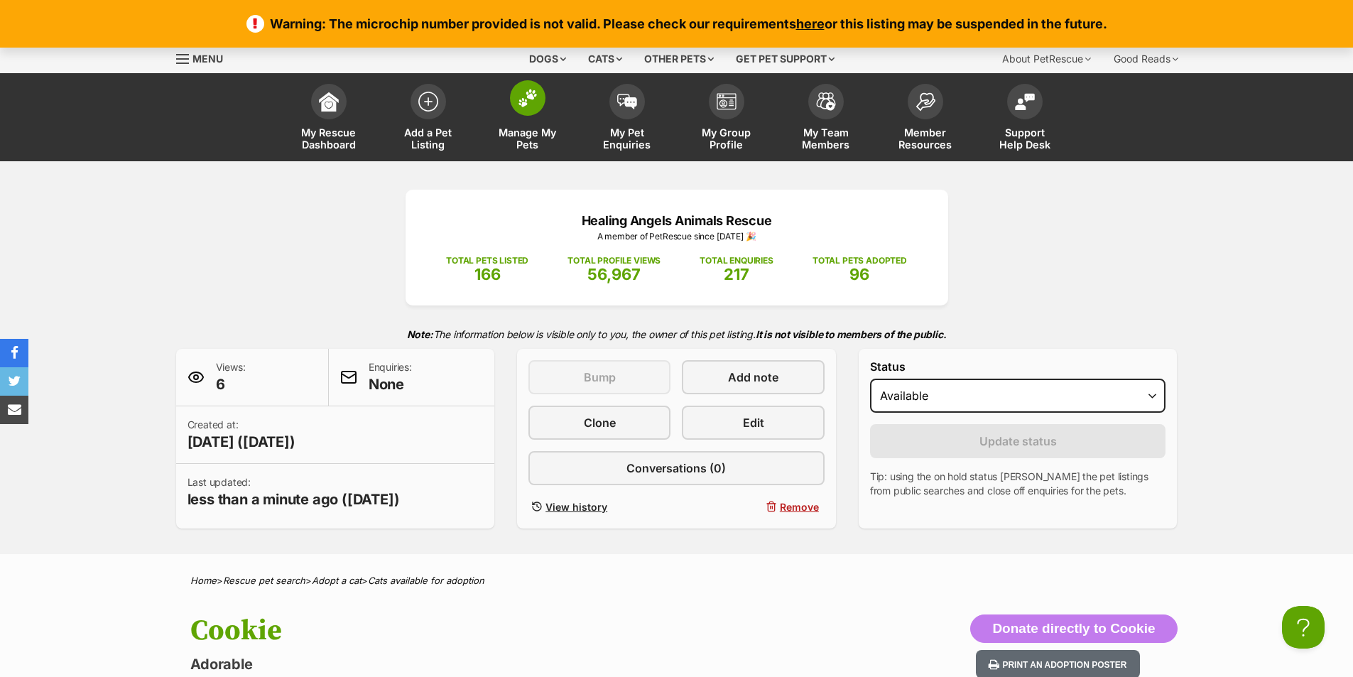
click at [533, 101] on img at bounding box center [528, 98] width 20 height 18
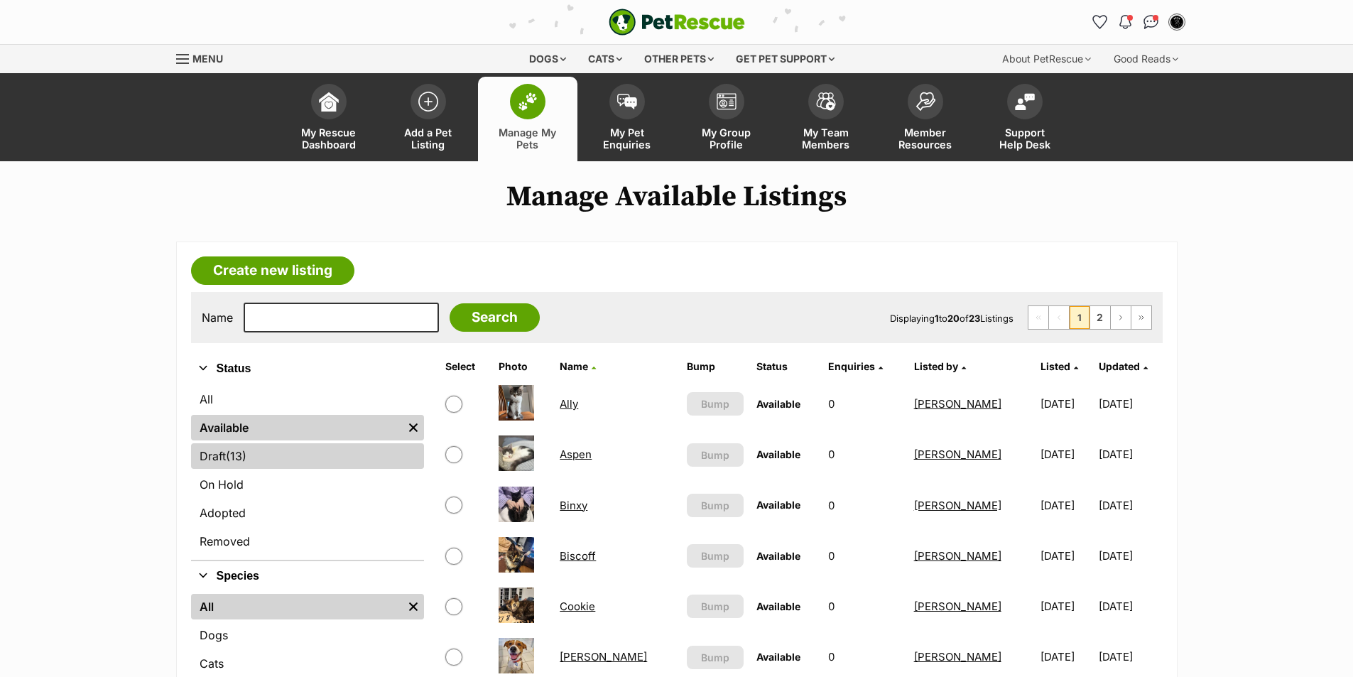
click at [238, 454] on span "(13)" at bounding box center [236, 455] width 21 height 17
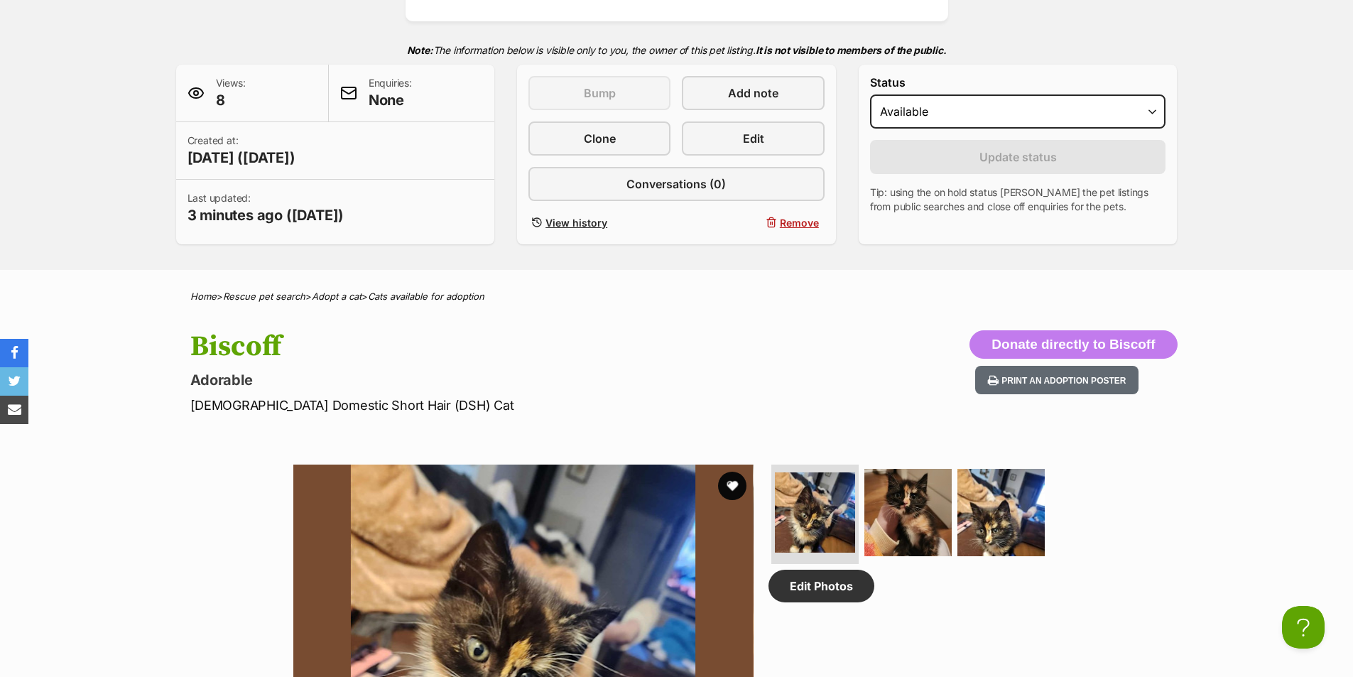
scroll to position [426, 0]
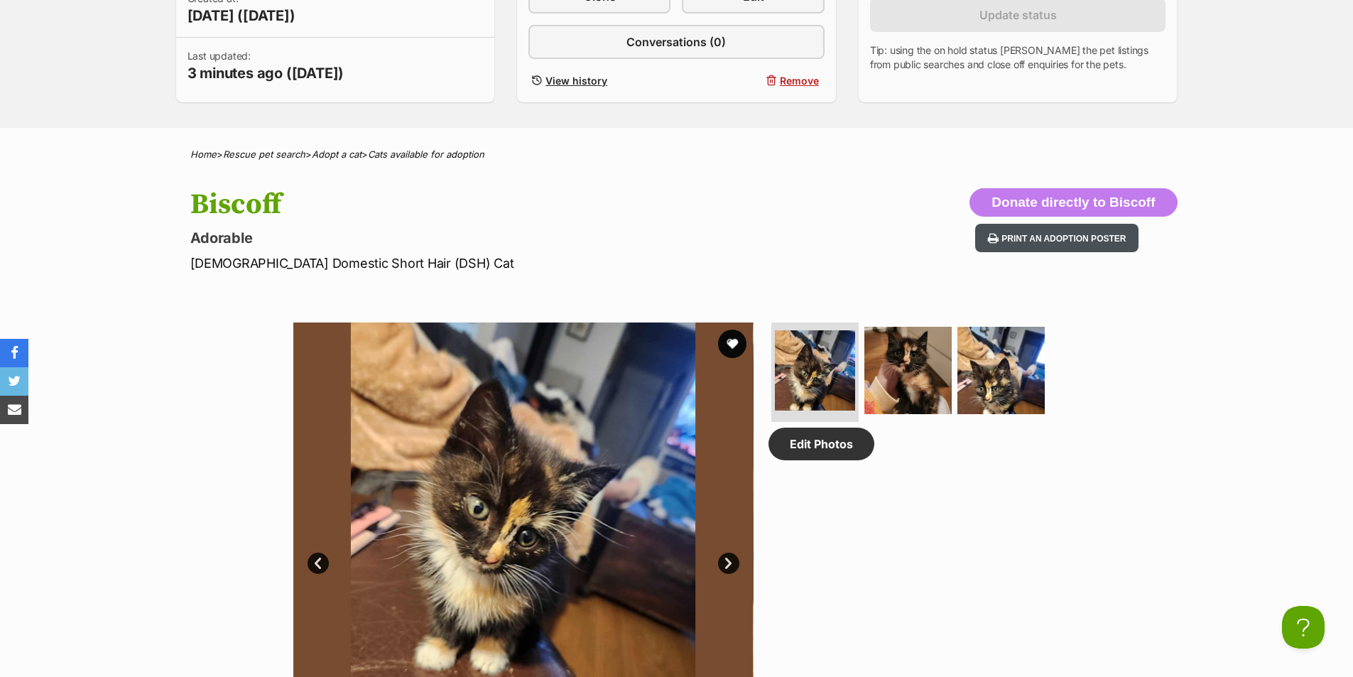
click at [1070, 238] on button "Print an adoption poster" at bounding box center [1056, 238] width 163 height 29
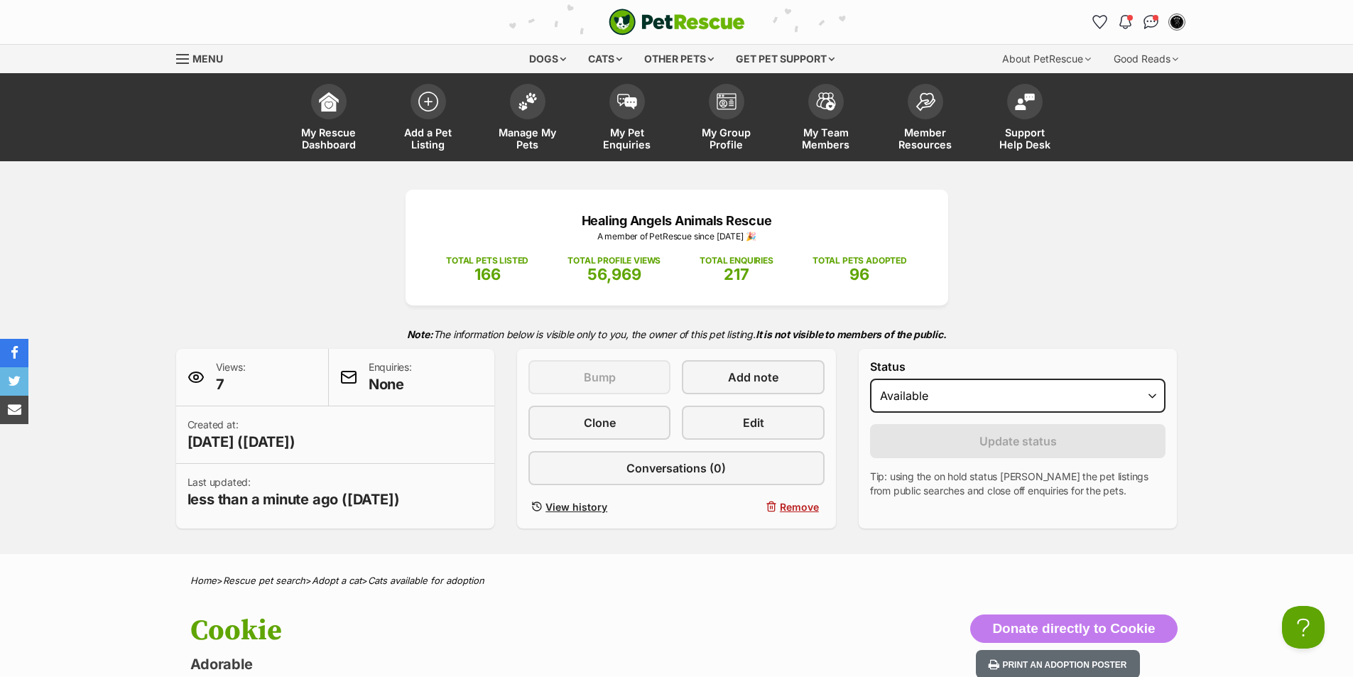
scroll to position [142, 0]
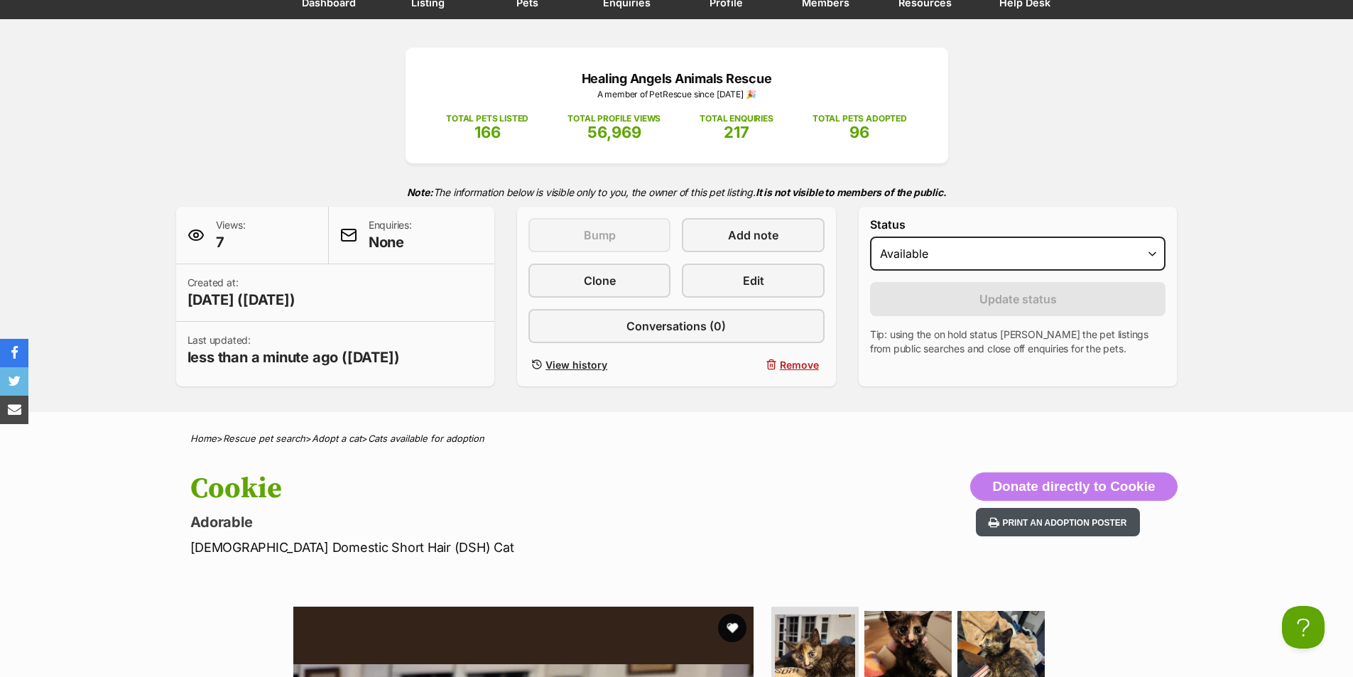
click at [1062, 518] on button "Print an adoption poster" at bounding box center [1057, 522] width 163 height 29
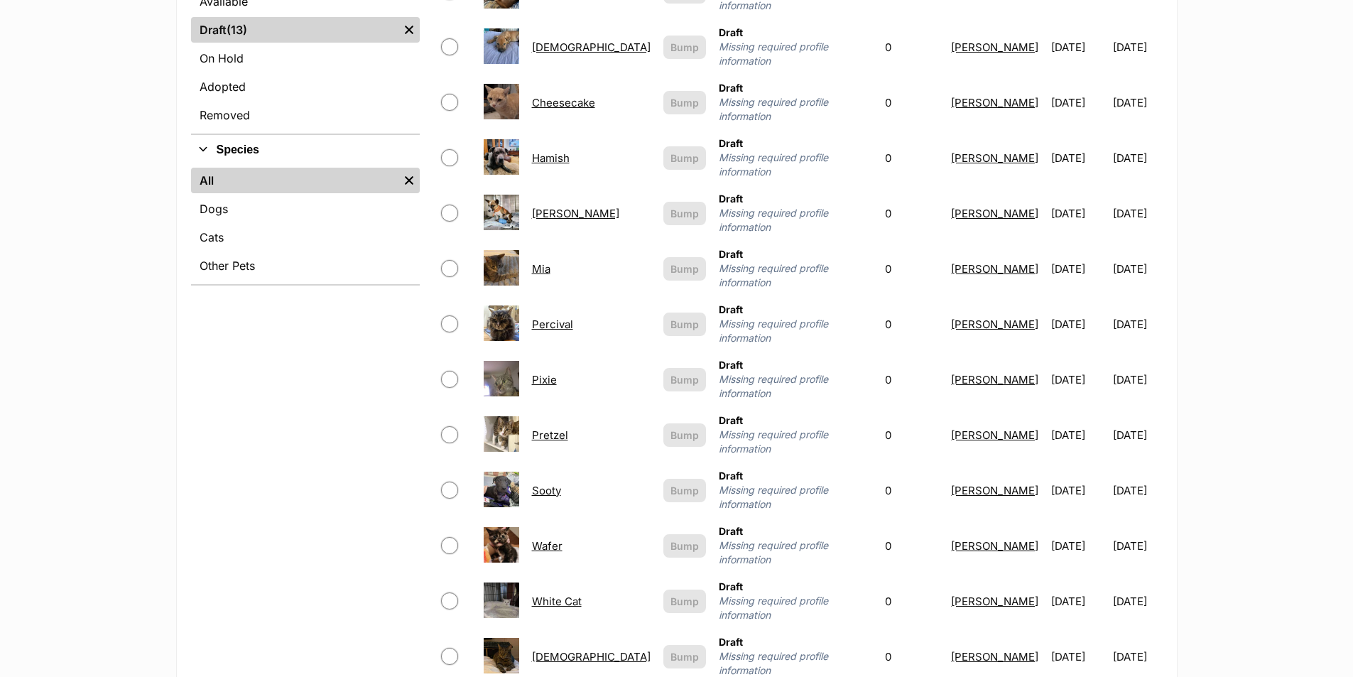
scroll to position [497, 0]
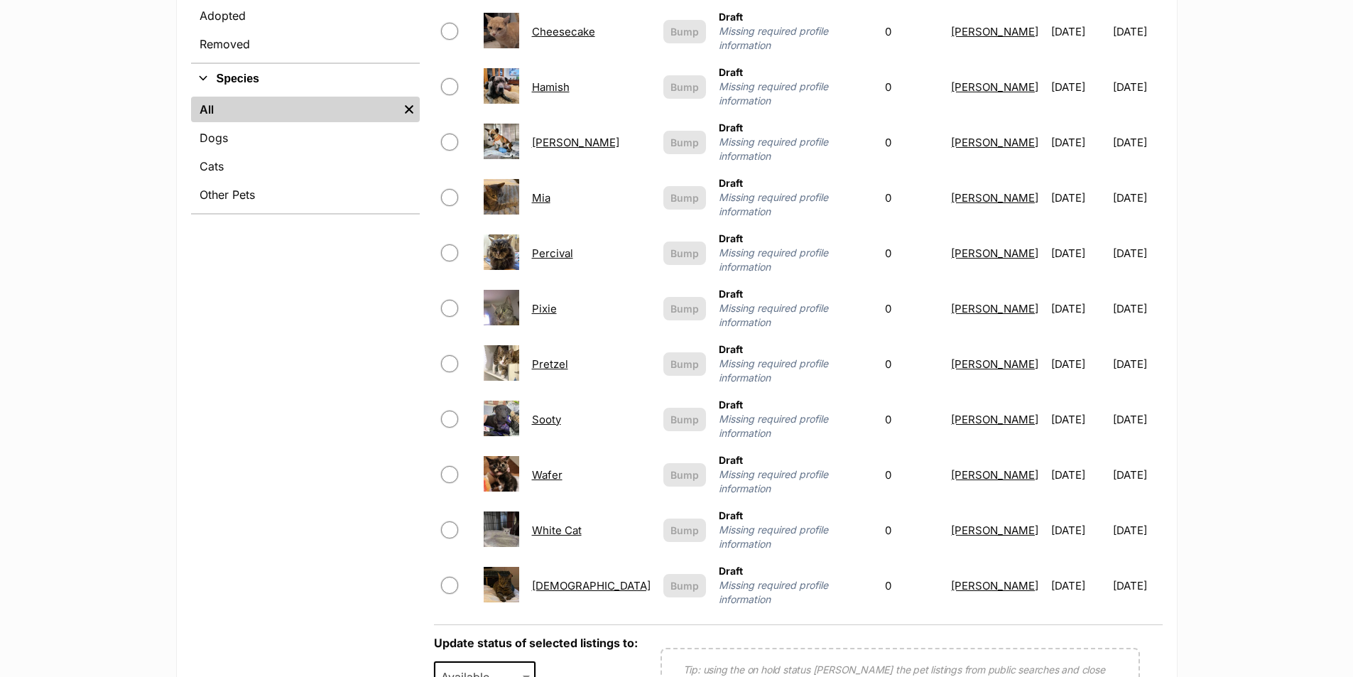
click at [555, 468] on link "Wafer" at bounding box center [547, 474] width 31 height 13
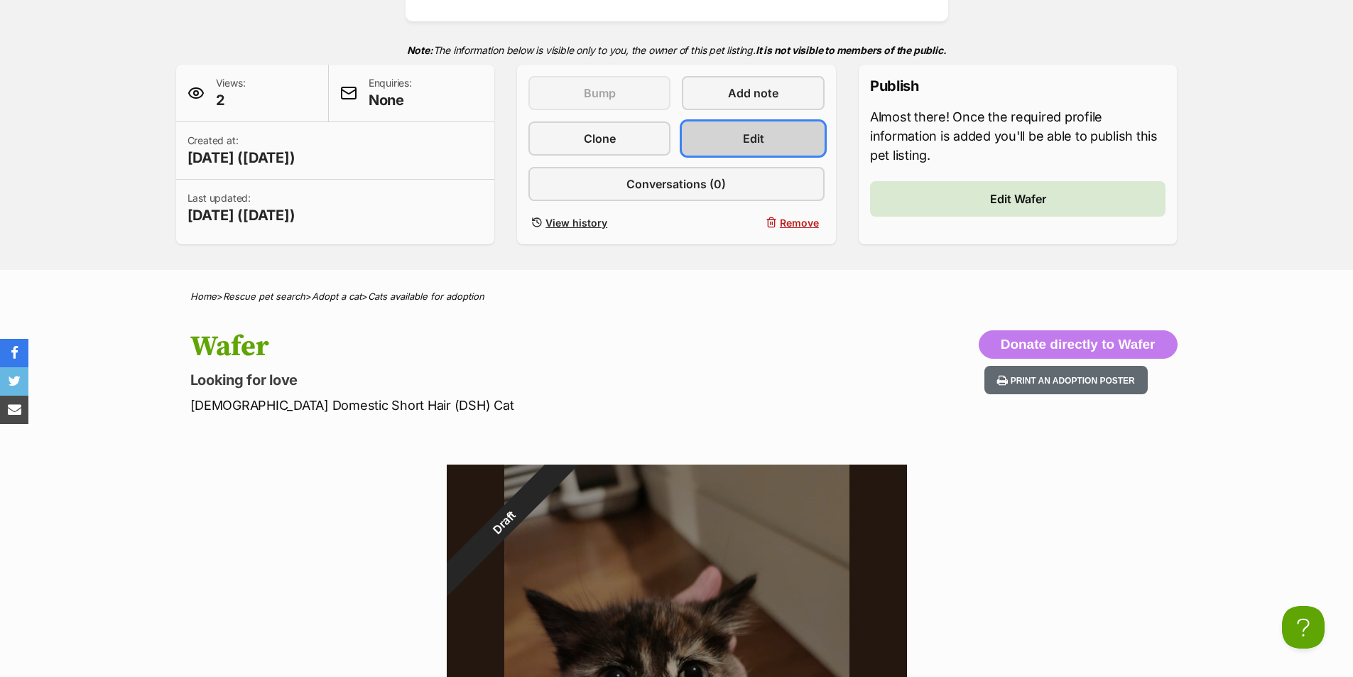
click at [756, 135] on span "Edit" at bounding box center [753, 138] width 21 height 17
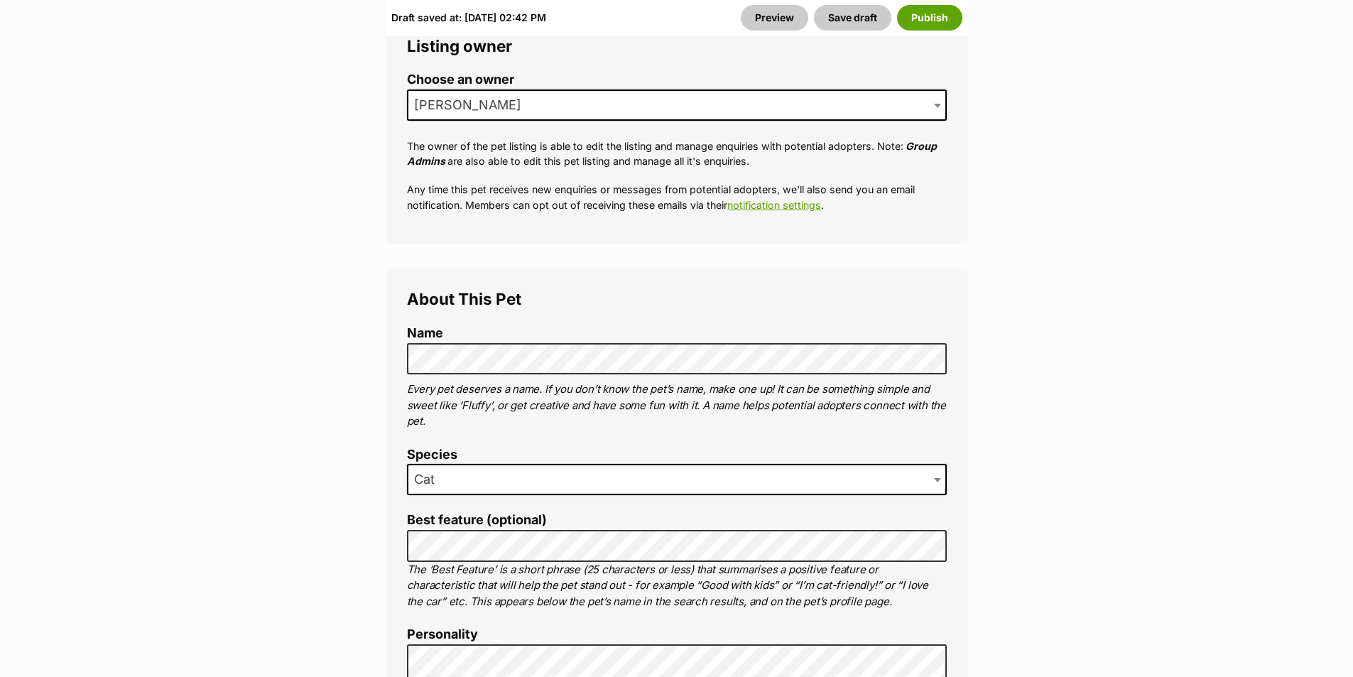
scroll to position [781, 0]
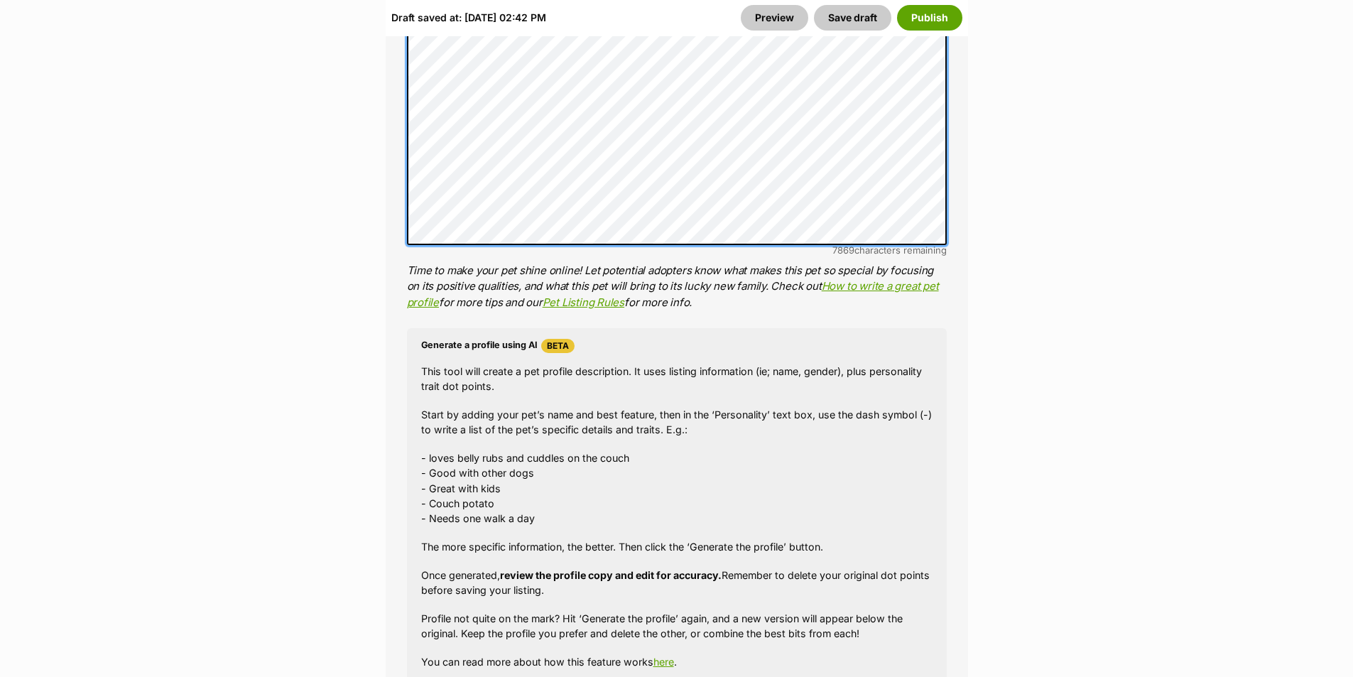
scroll to position [1562, 0]
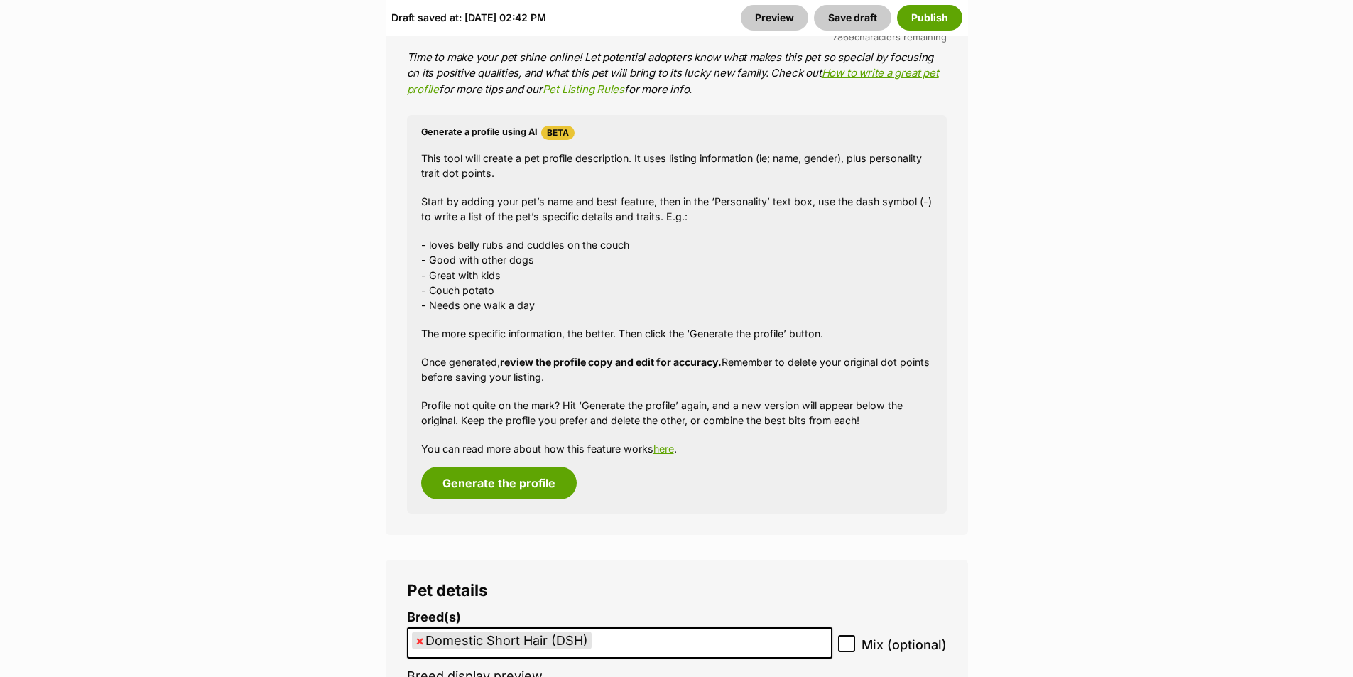
click at [525, 512] on div "Generate a profile using AI Beta This tool will create a pet profile descriptio…" at bounding box center [677, 314] width 540 height 398
click at [523, 492] on button "Generate the profile" at bounding box center [499, 483] width 156 height 33
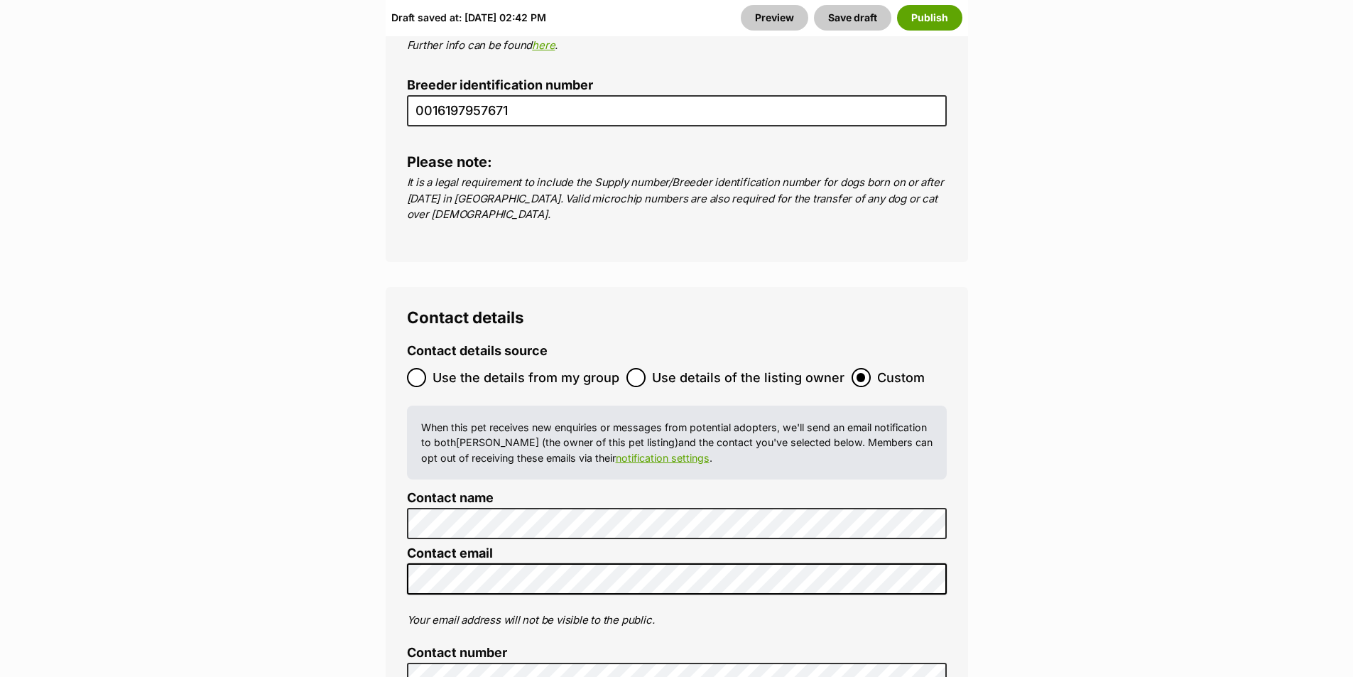
scroll to position [5716, 0]
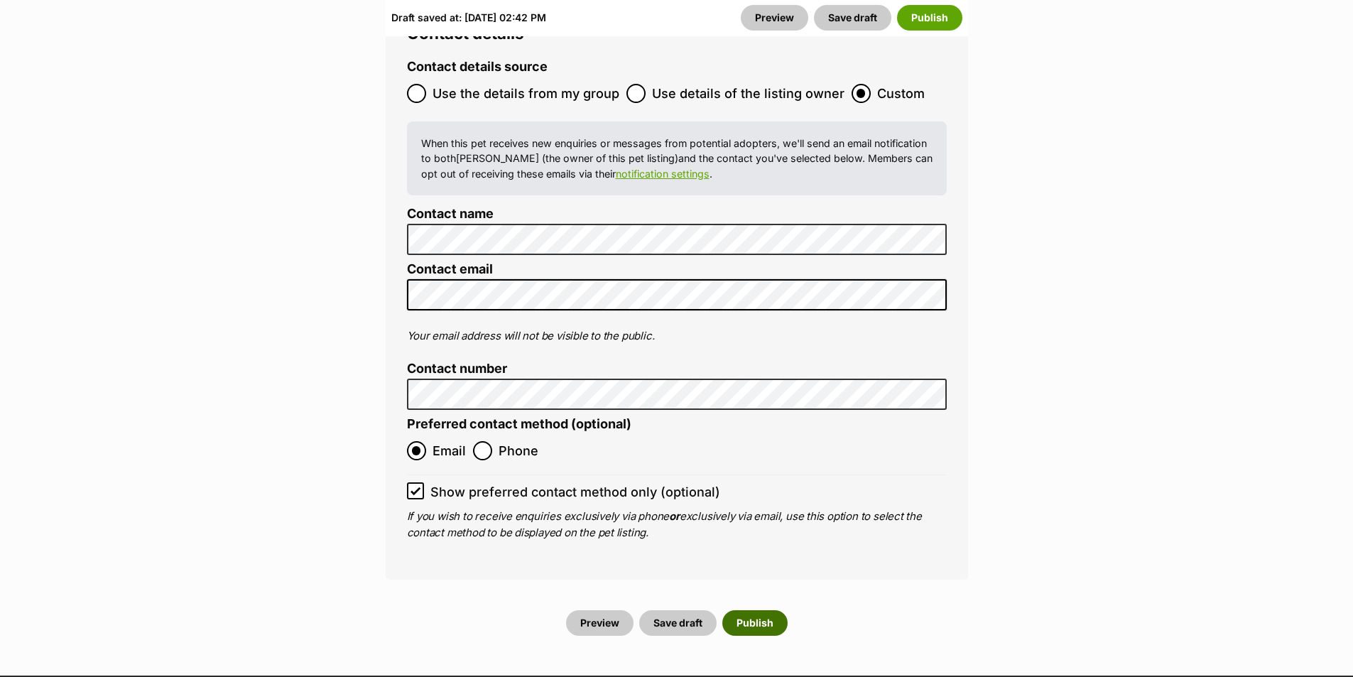
click at [738, 610] on button "Publish" at bounding box center [754, 623] width 65 height 26
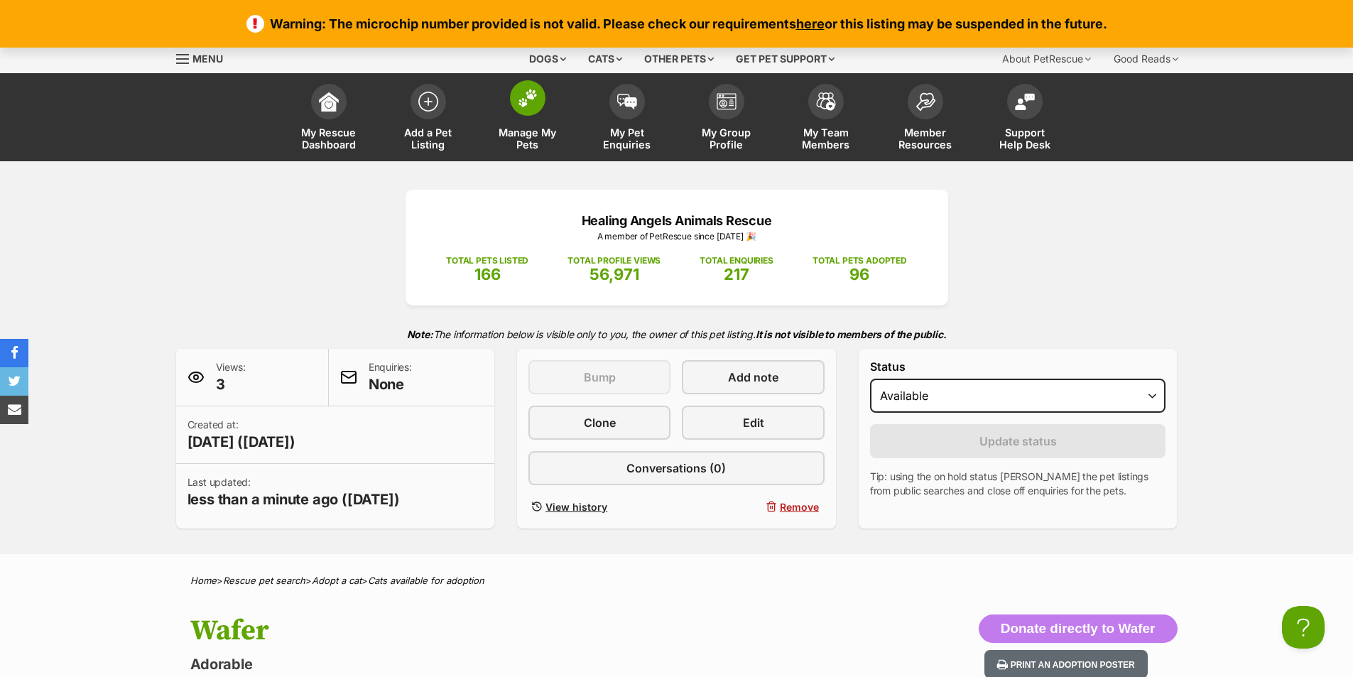
click at [523, 104] on img at bounding box center [528, 98] width 20 height 18
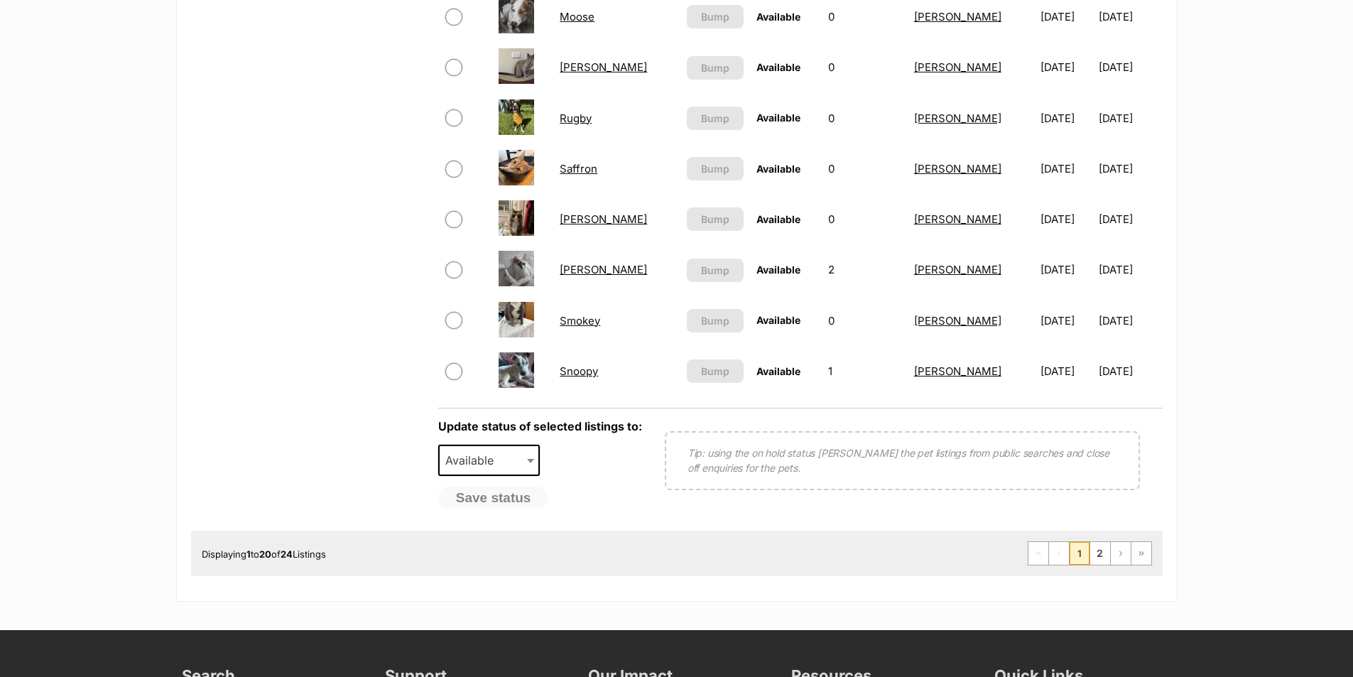
scroll to position [1136, 0]
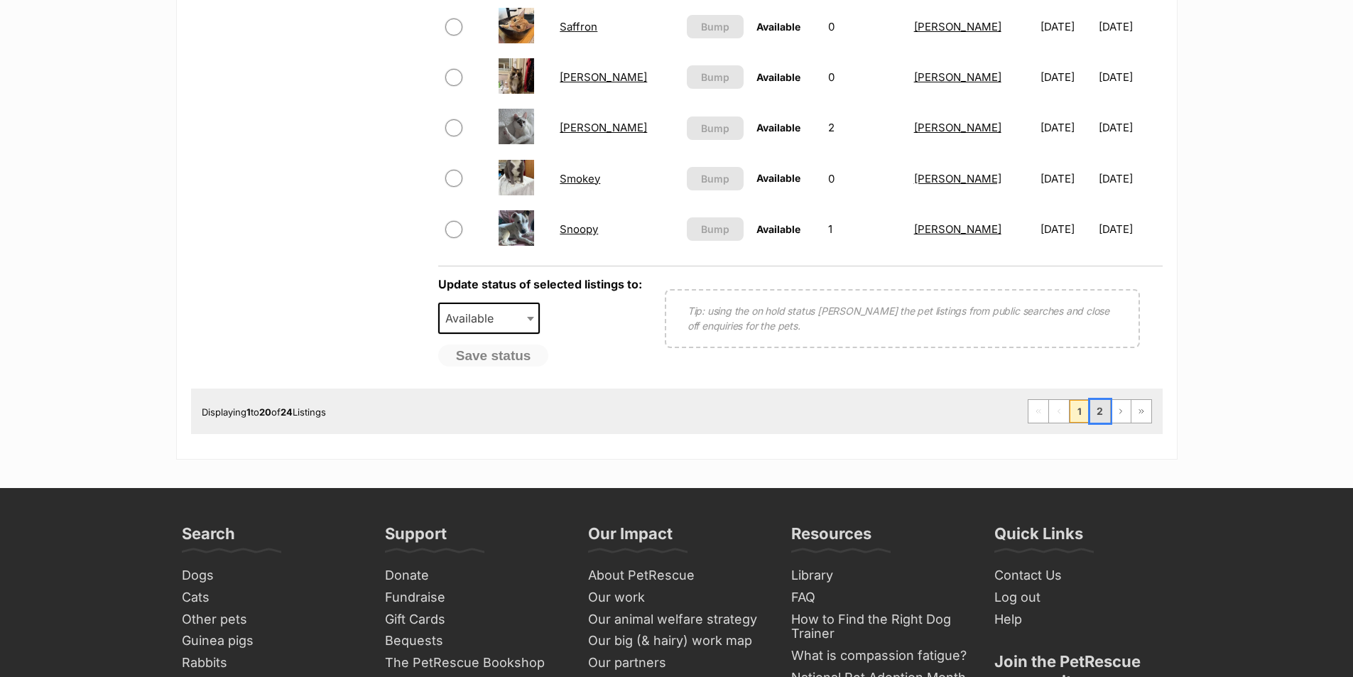
click at [1096, 415] on link "2" at bounding box center [1100, 411] width 20 height 23
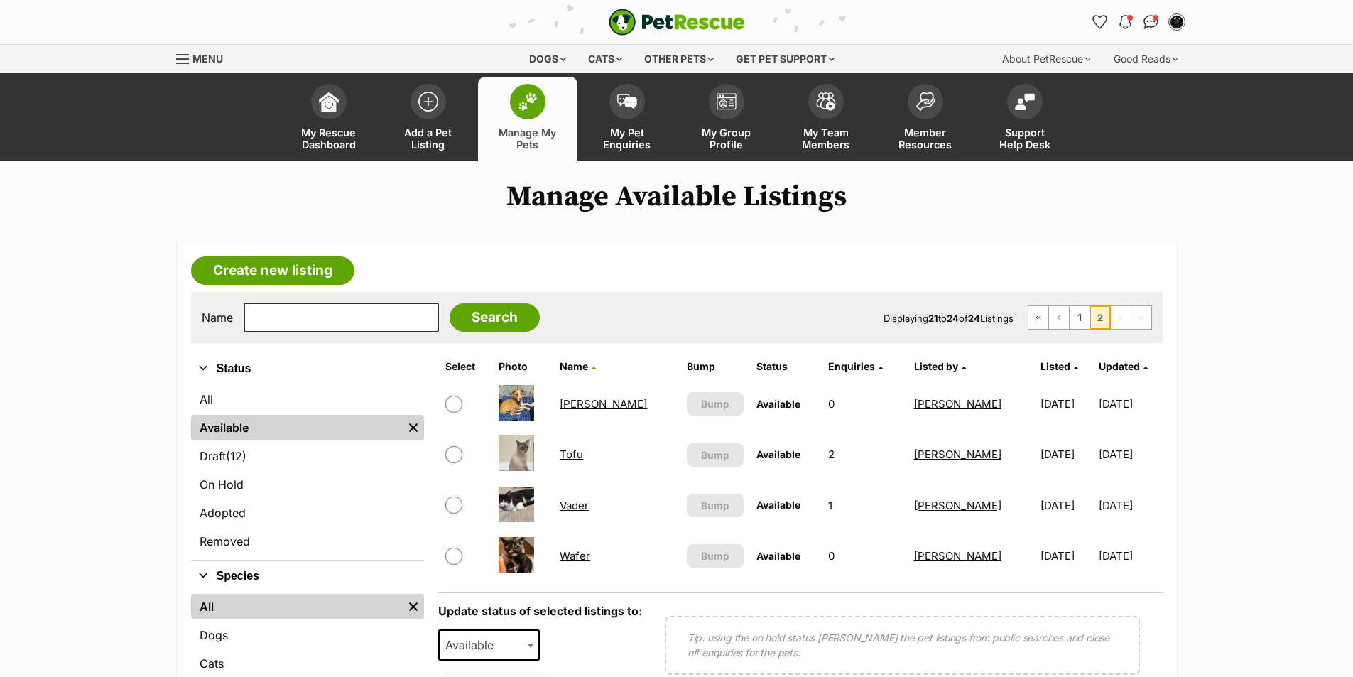
click at [587, 556] on link "Wafer" at bounding box center [575, 555] width 31 height 13
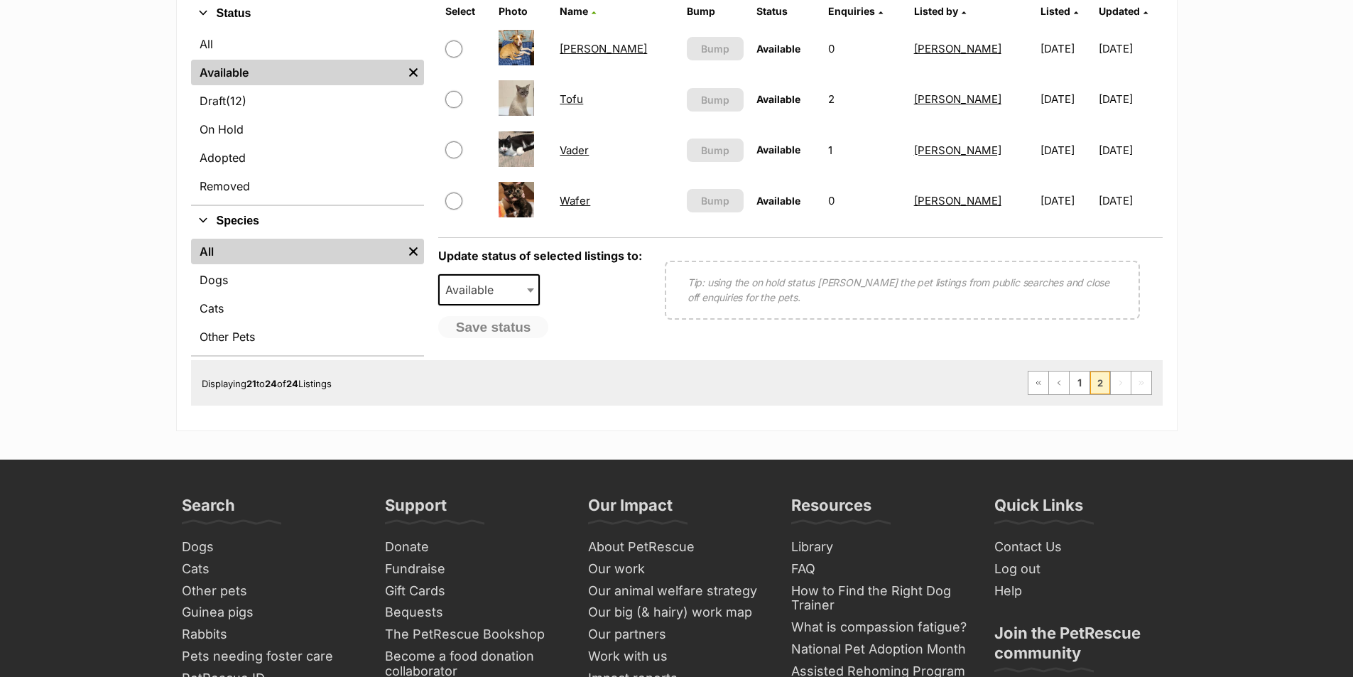
scroll to position [213, 0]
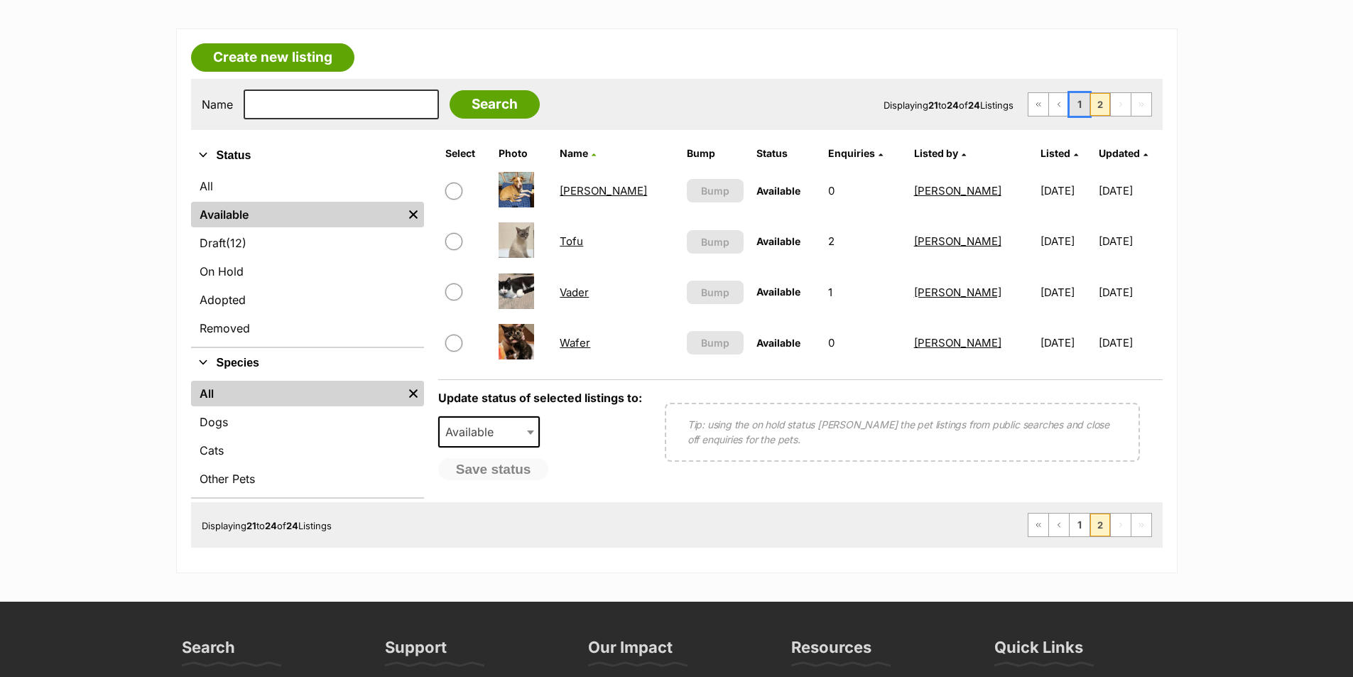
click at [1087, 104] on link "1" at bounding box center [1079, 104] width 20 height 23
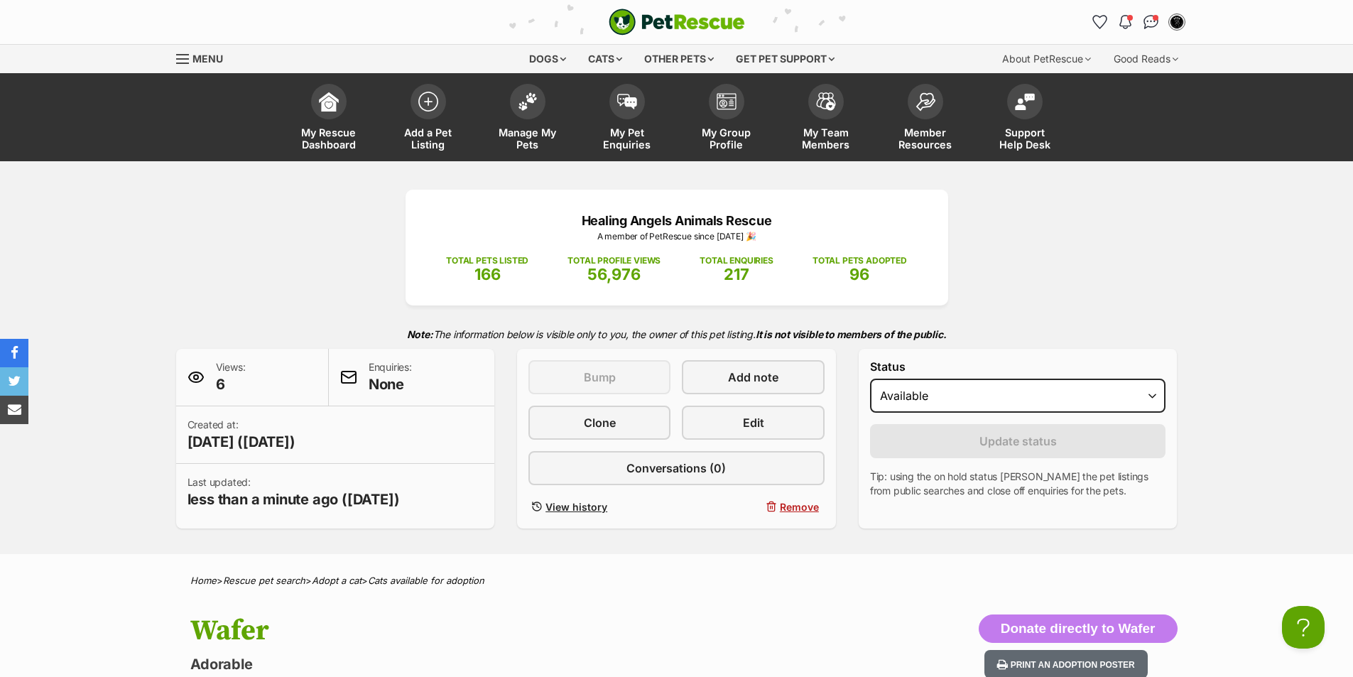
scroll to position [213, 0]
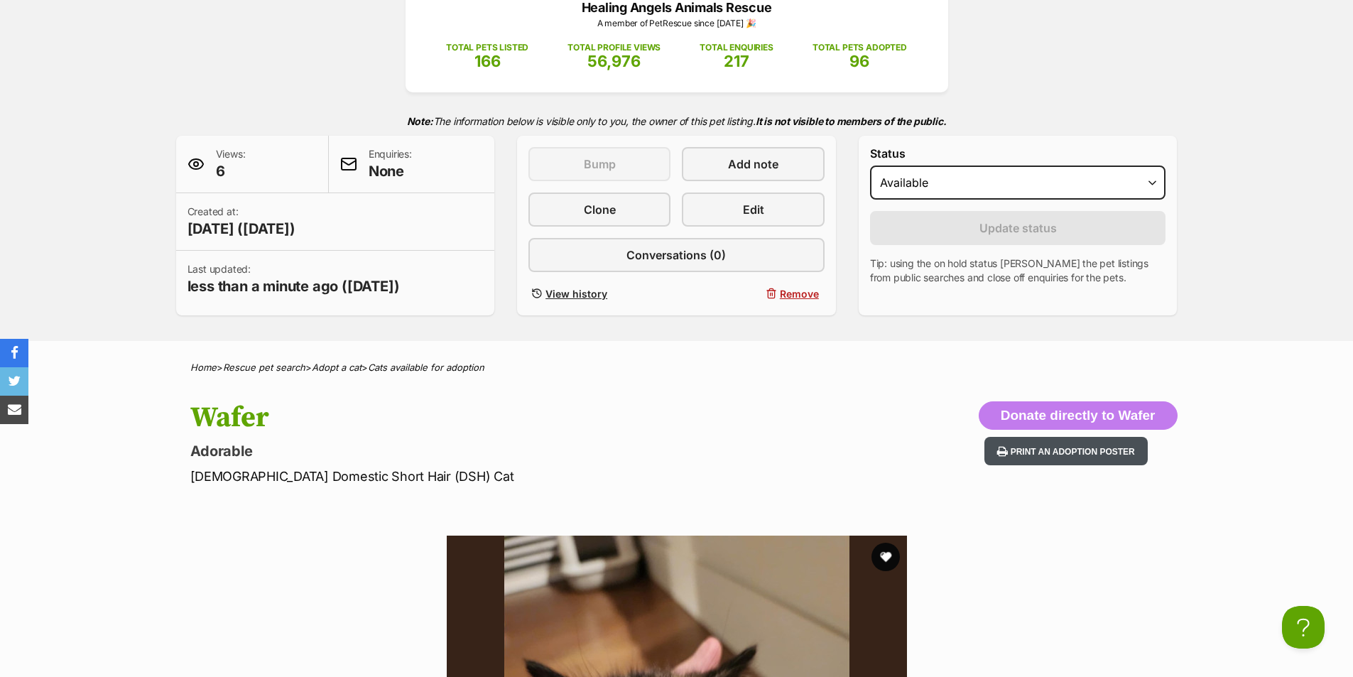
click at [1113, 455] on button "Print an adoption poster" at bounding box center [1065, 451] width 163 height 29
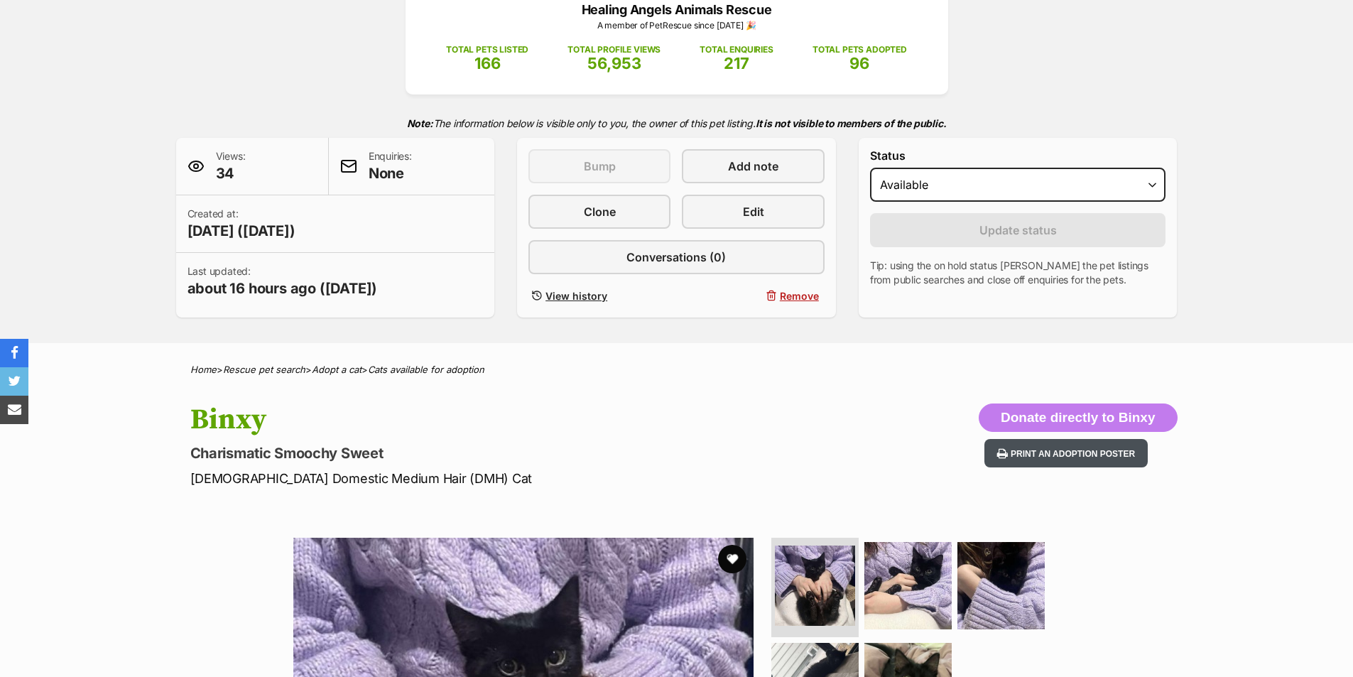
scroll to position [211, 0]
click at [1113, 450] on button "Print an adoption poster" at bounding box center [1065, 453] width 163 height 29
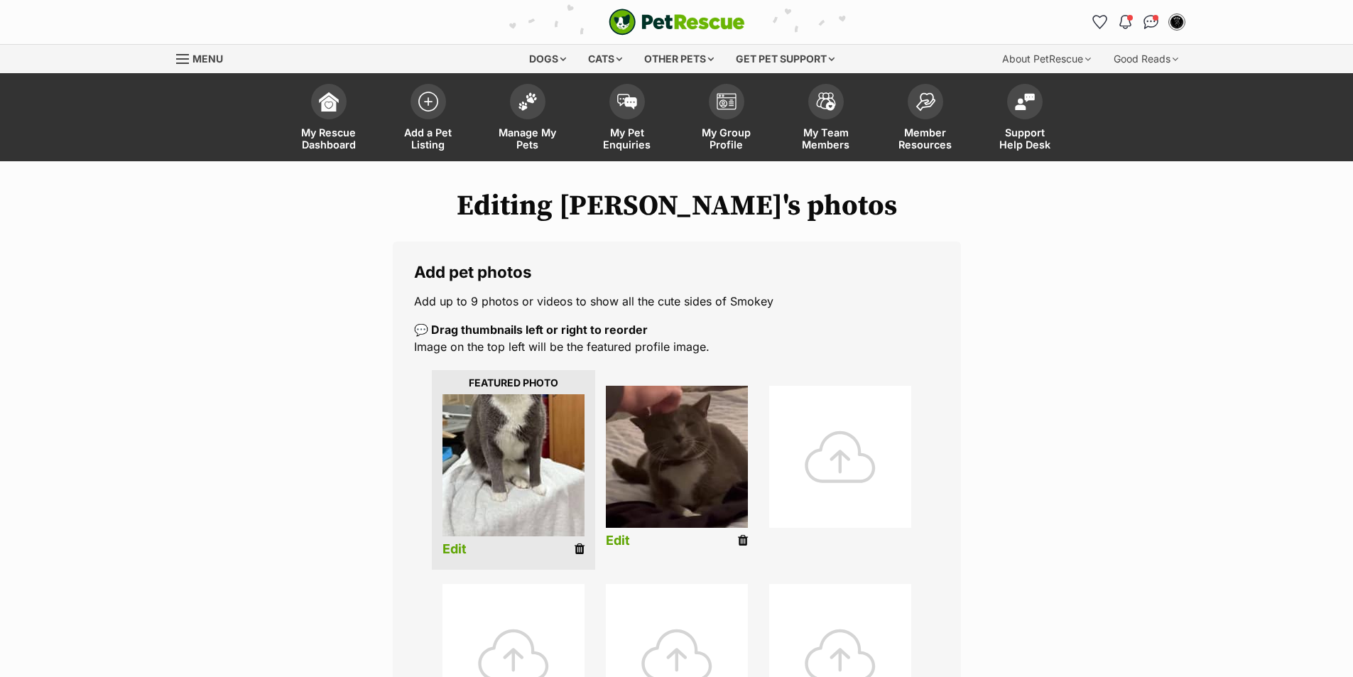
scroll to position [213, 0]
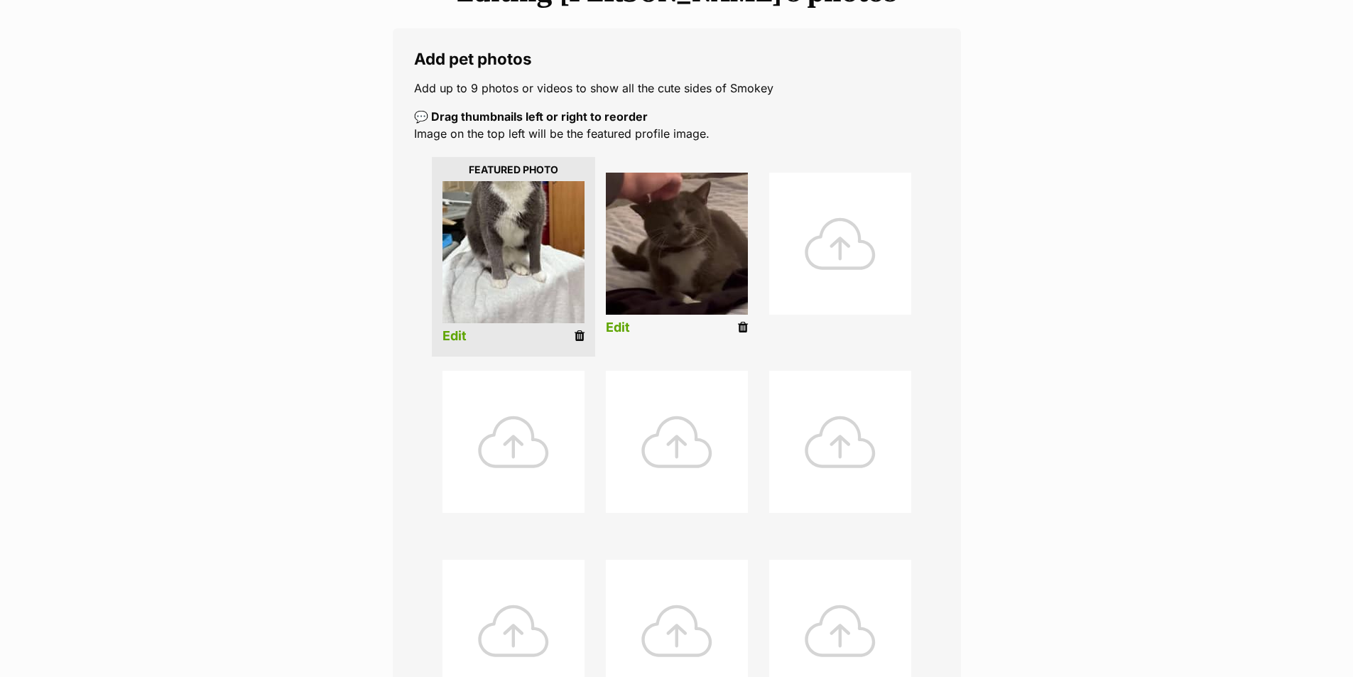
click at [452, 337] on link "Edit" at bounding box center [454, 336] width 24 height 15
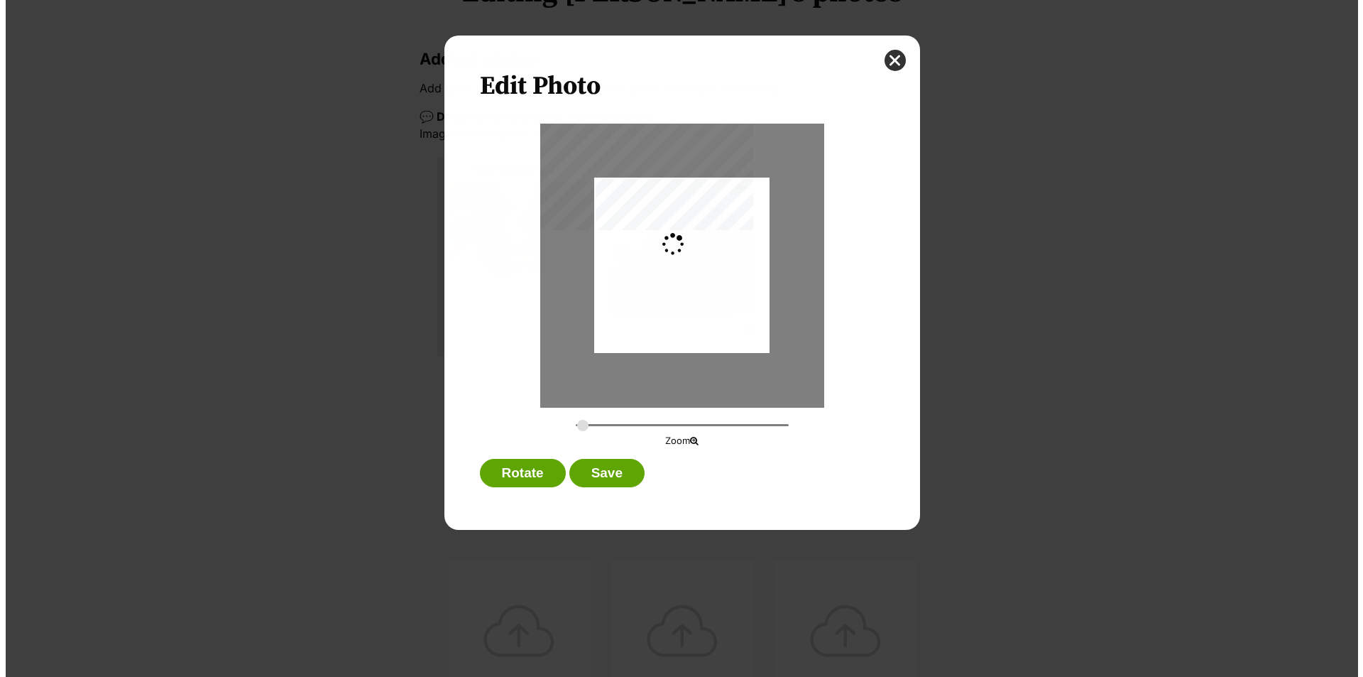
scroll to position [0, 0]
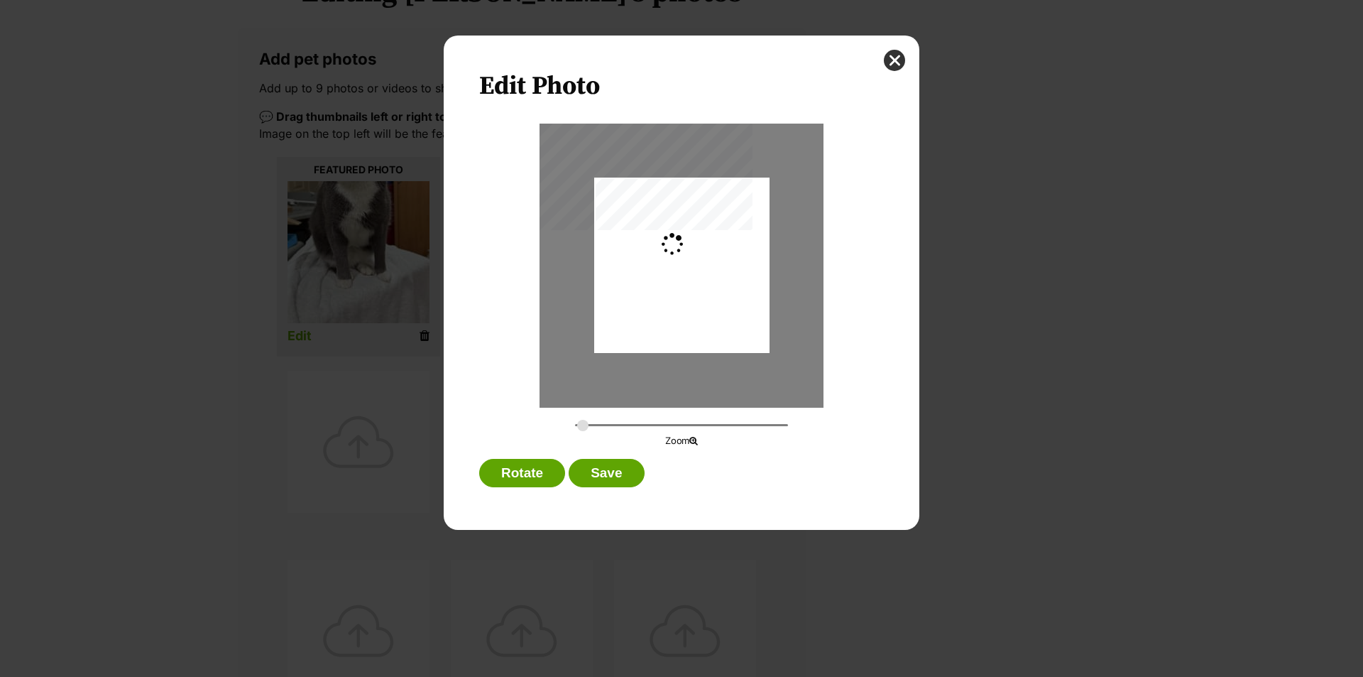
type input "0.2744"
drag, startPoint x: 659, startPoint y: 243, endPoint x: 665, endPoint y: 286, distance: 43.7
click at [665, 286] on div "Dialog Window - Close (Press escape to close)" at bounding box center [681, 308] width 175 height 323
click at [637, 479] on button "Save" at bounding box center [606, 473] width 75 height 28
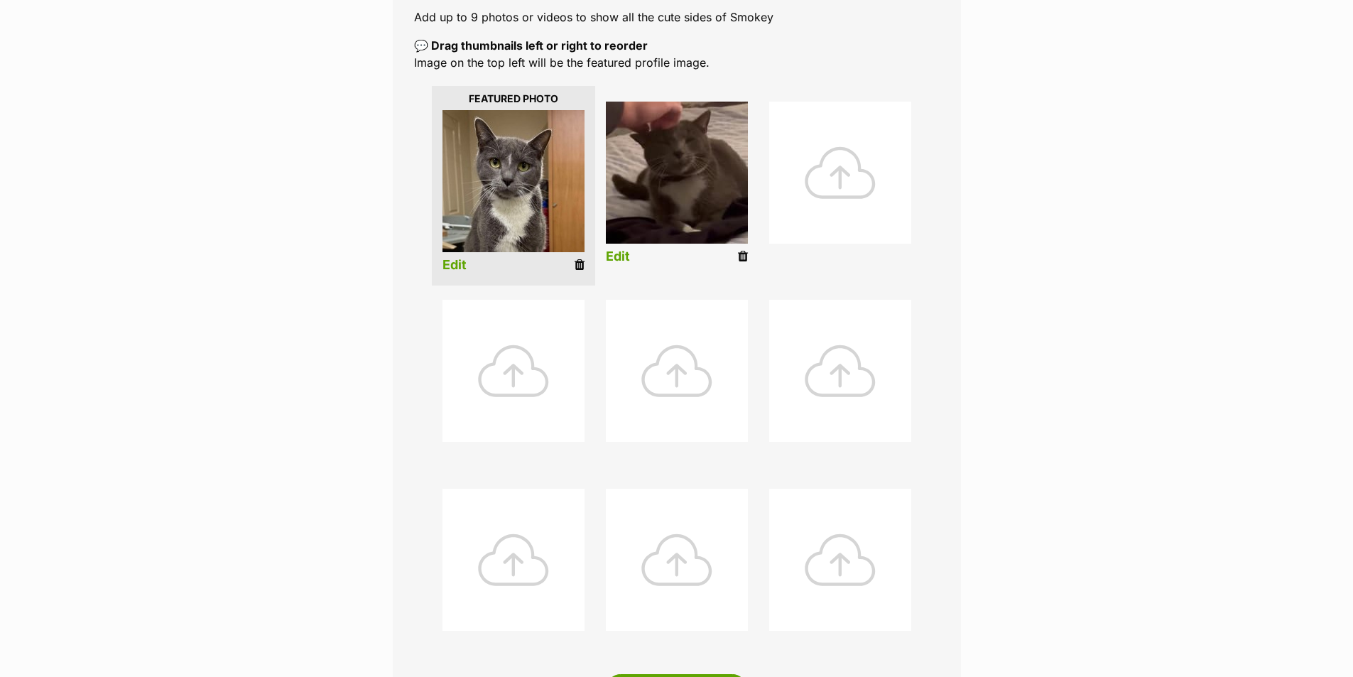
scroll to position [710, 0]
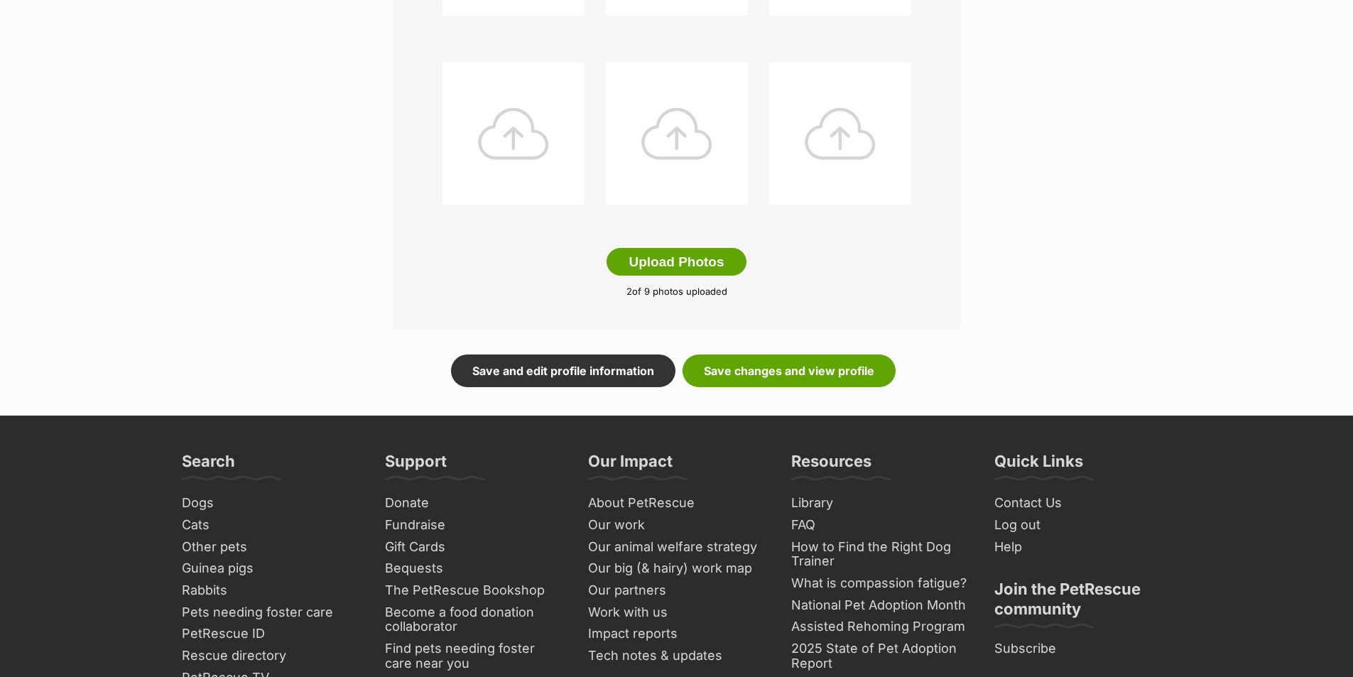
click at [812, 378] on link "Save changes and view profile" at bounding box center [788, 370] width 213 height 33
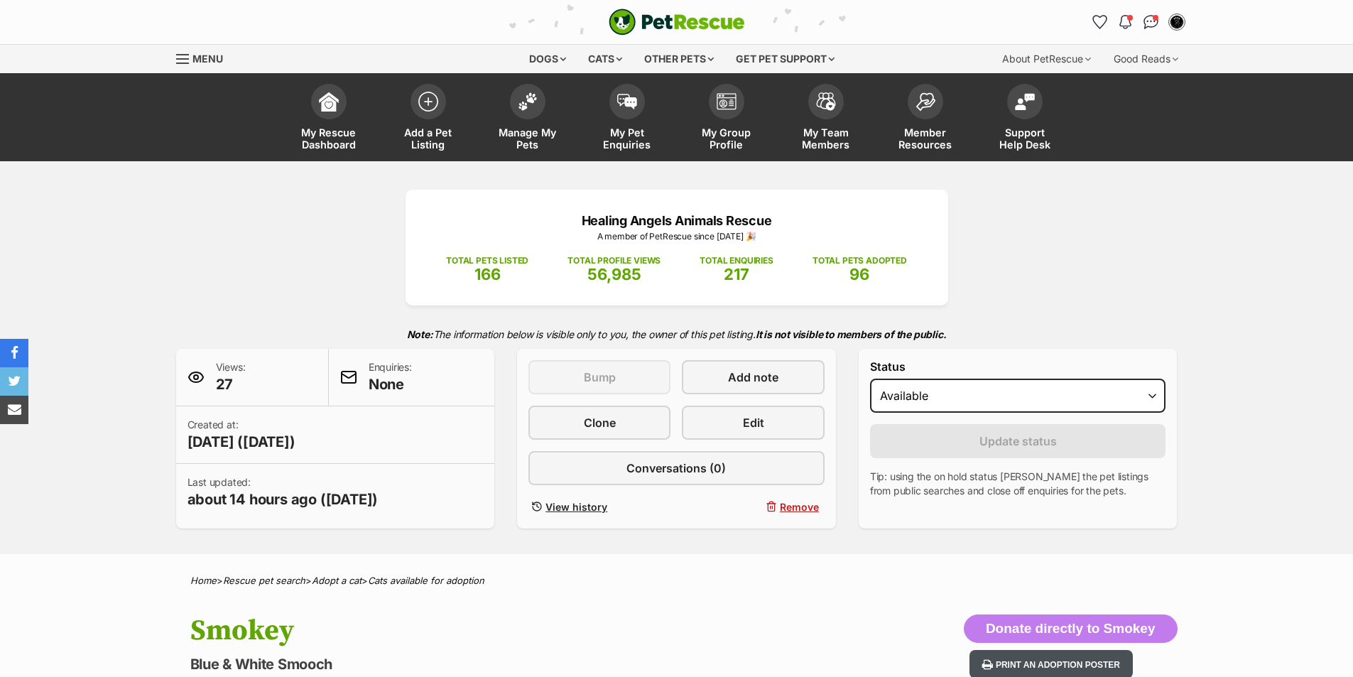
click at [1072, 663] on button "Print an adoption poster" at bounding box center [1050, 664] width 163 height 29
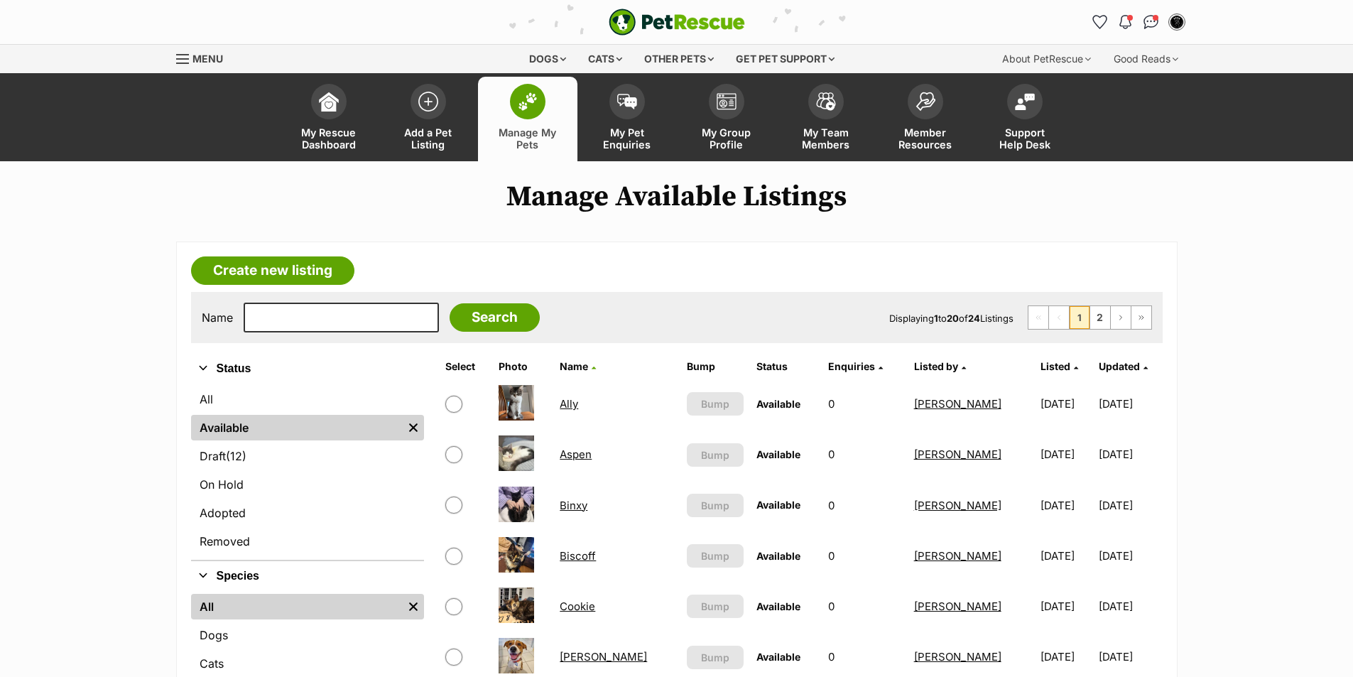
click at [585, 510] on link "Binxy" at bounding box center [574, 505] width 28 height 13
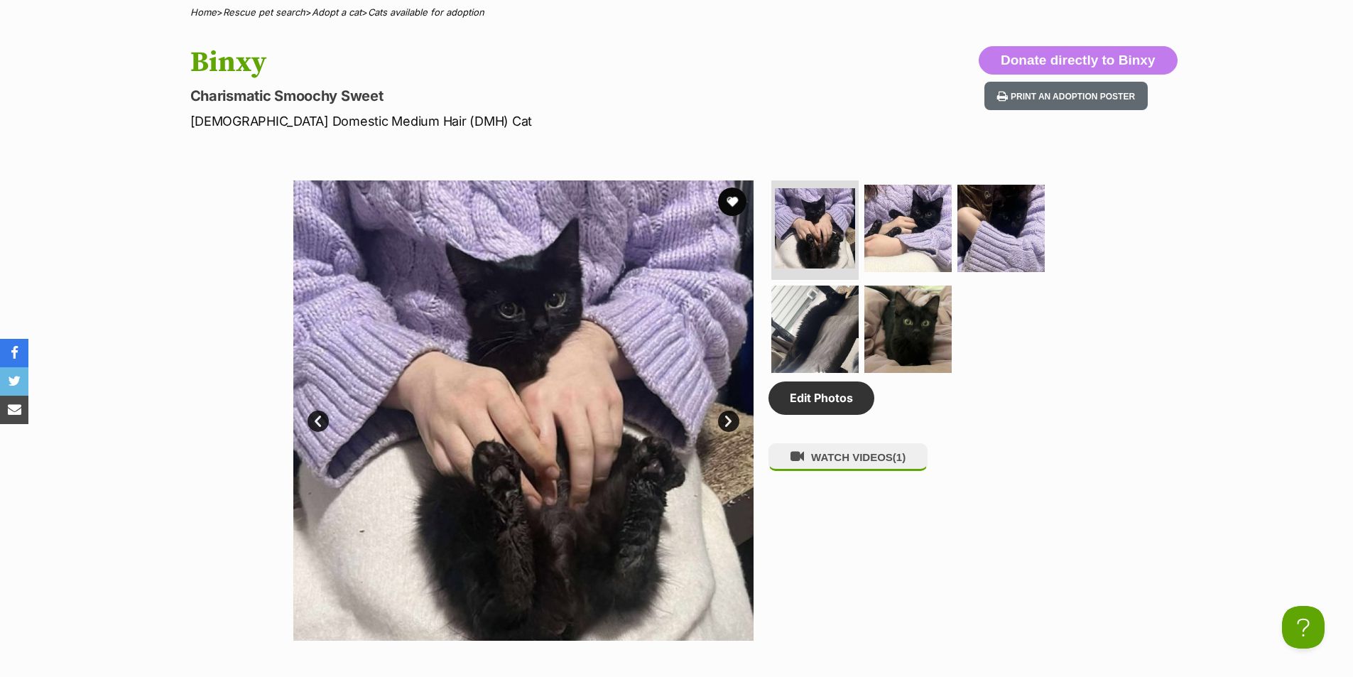
scroll to position [284, 0]
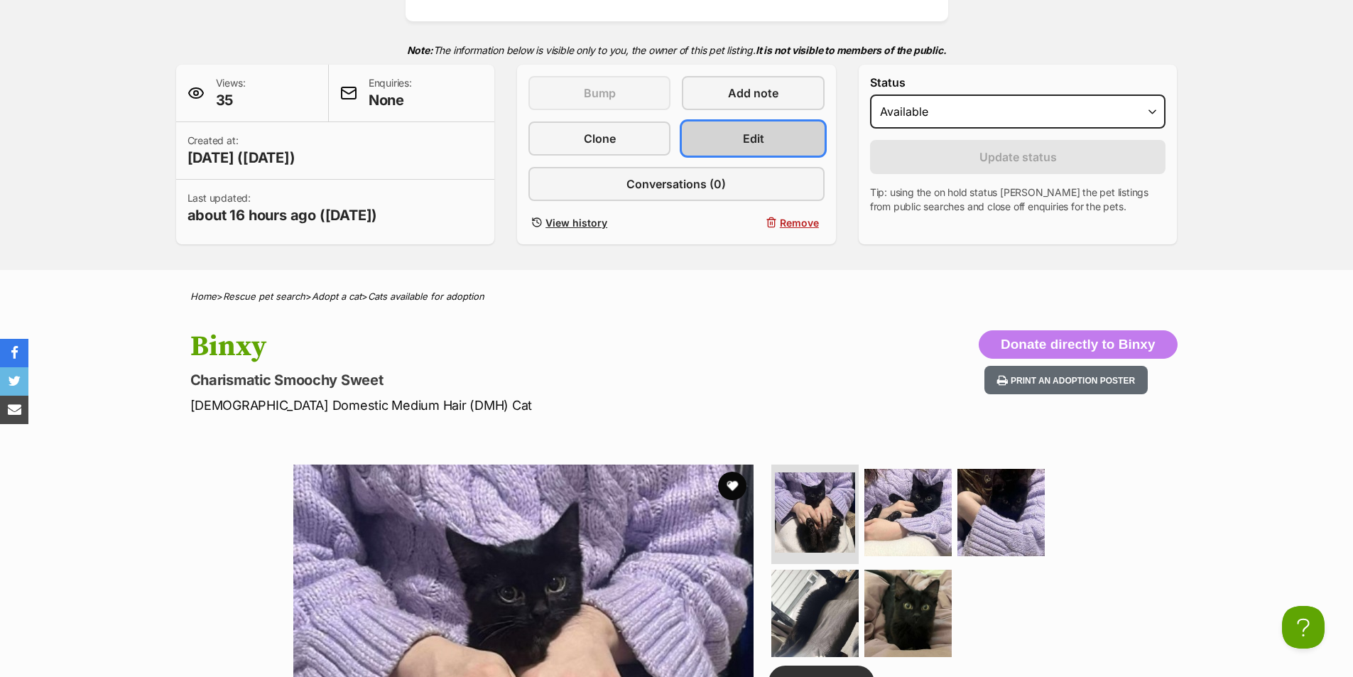
click at [775, 131] on link "Edit" at bounding box center [753, 138] width 142 height 34
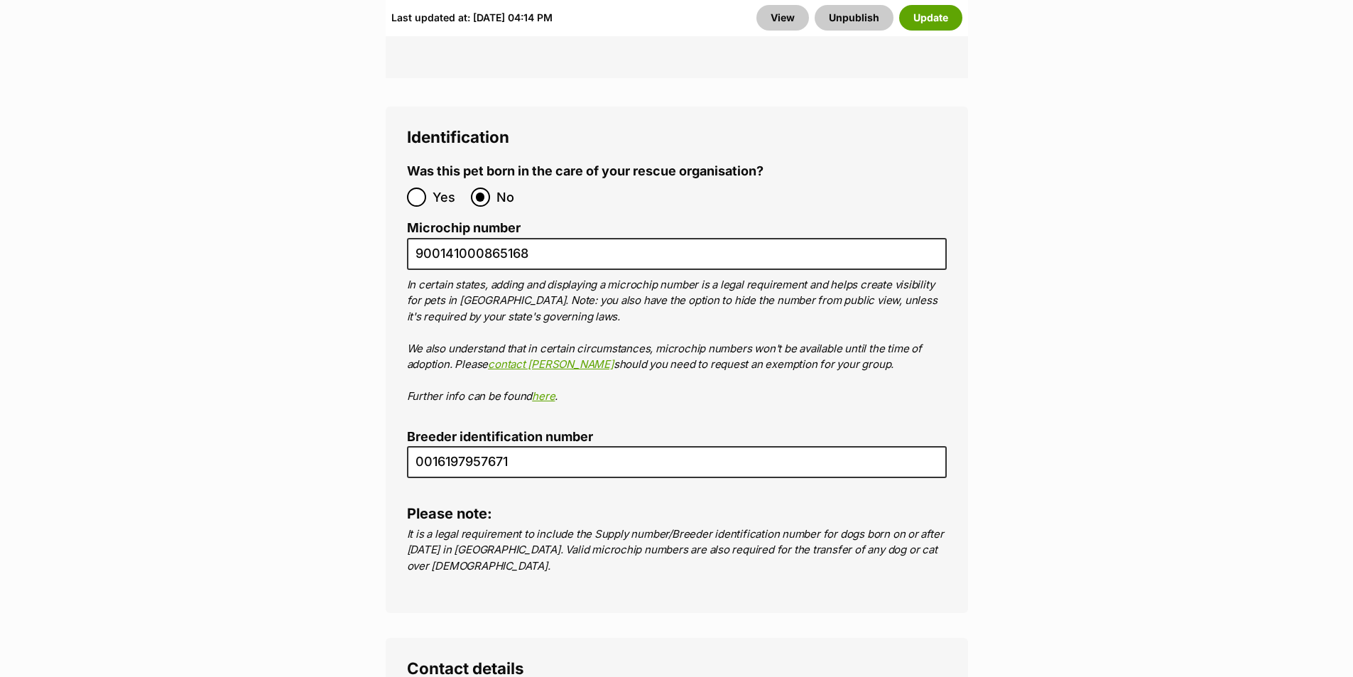
scroll to position [5468, 0]
